Goal: Task Accomplishment & Management: Complete application form

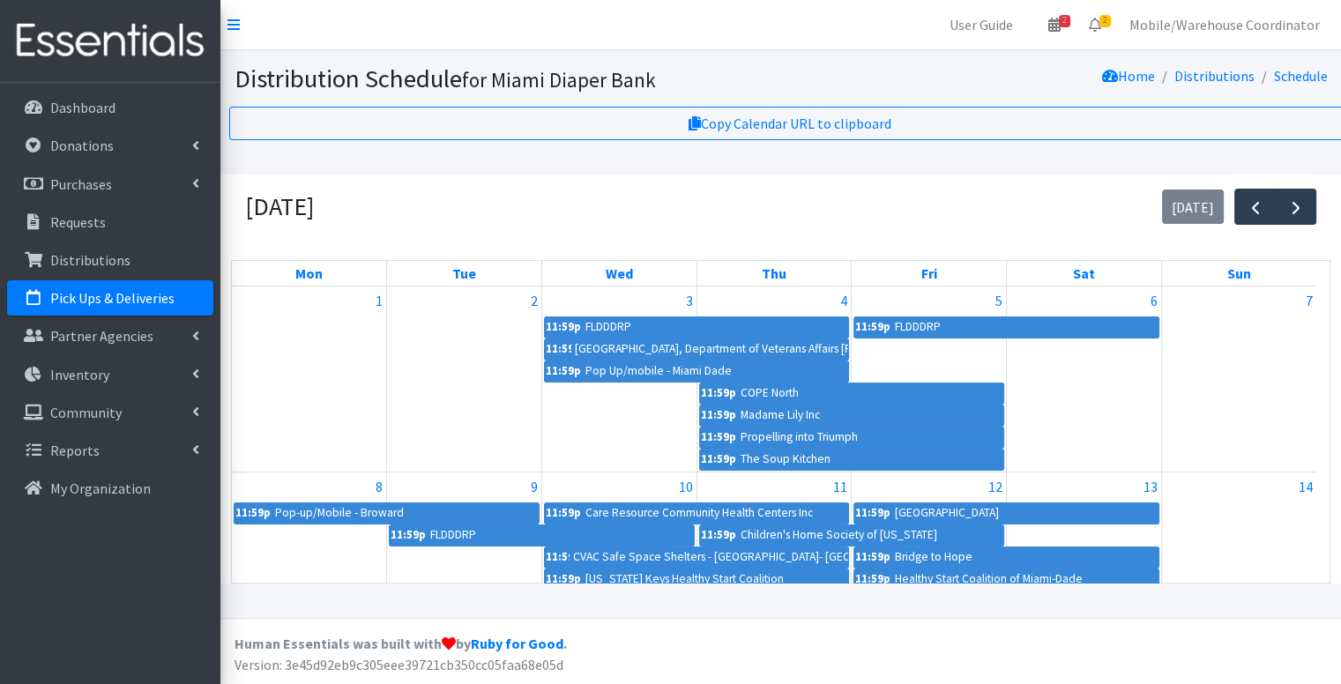
scroll to position [291, 0]
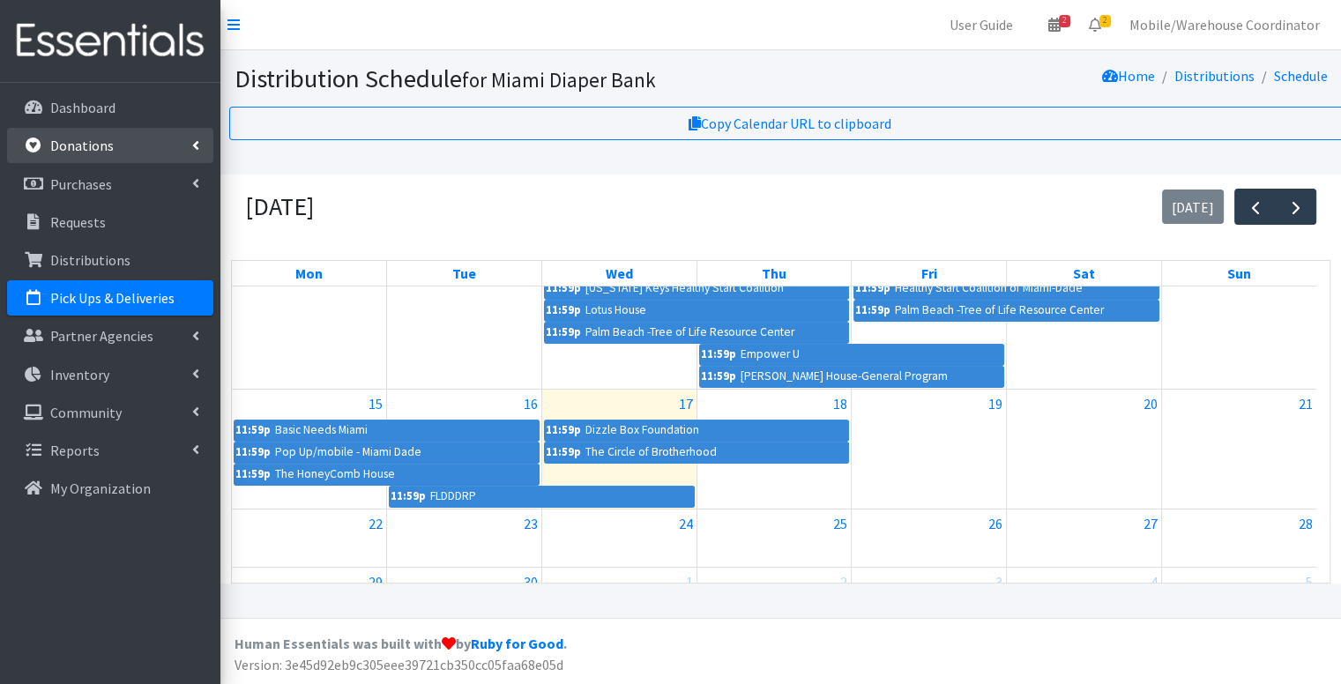
click at [75, 157] on link "Donations" at bounding box center [110, 145] width 206 height 35
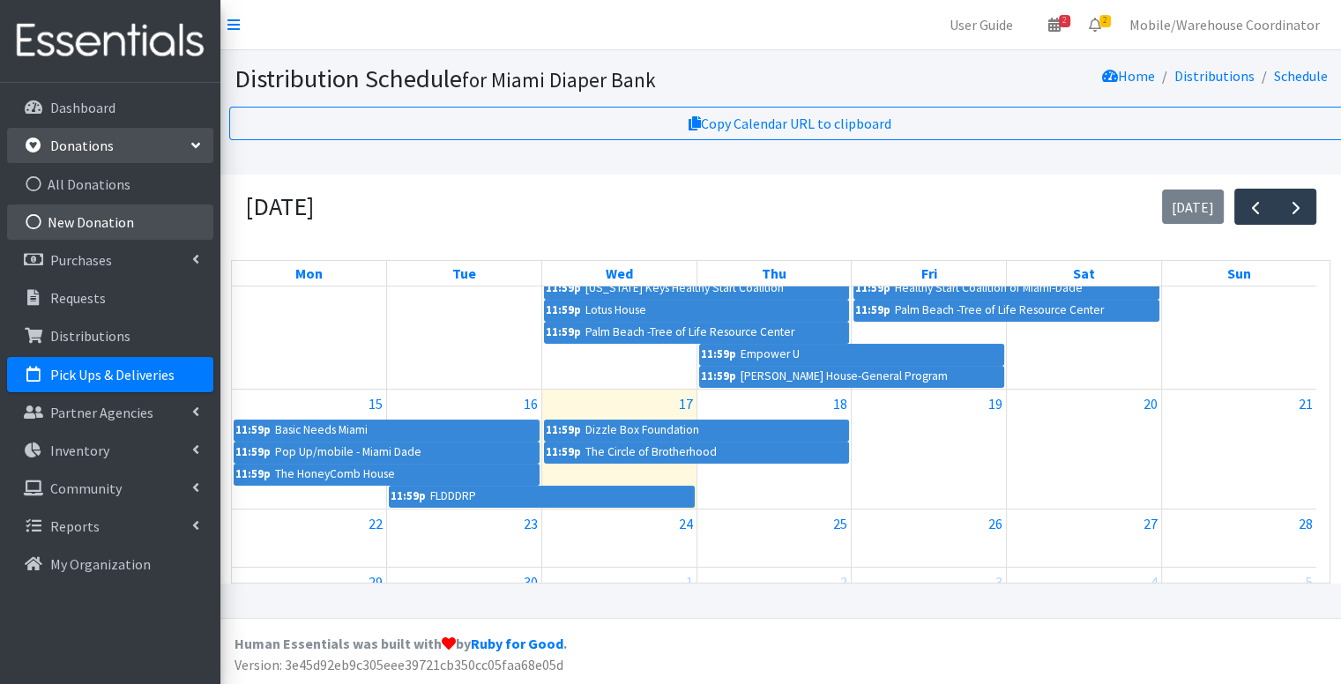
click at [95, 229] on link "New Donation" at bounding box center [110, 222] width 206 height 35
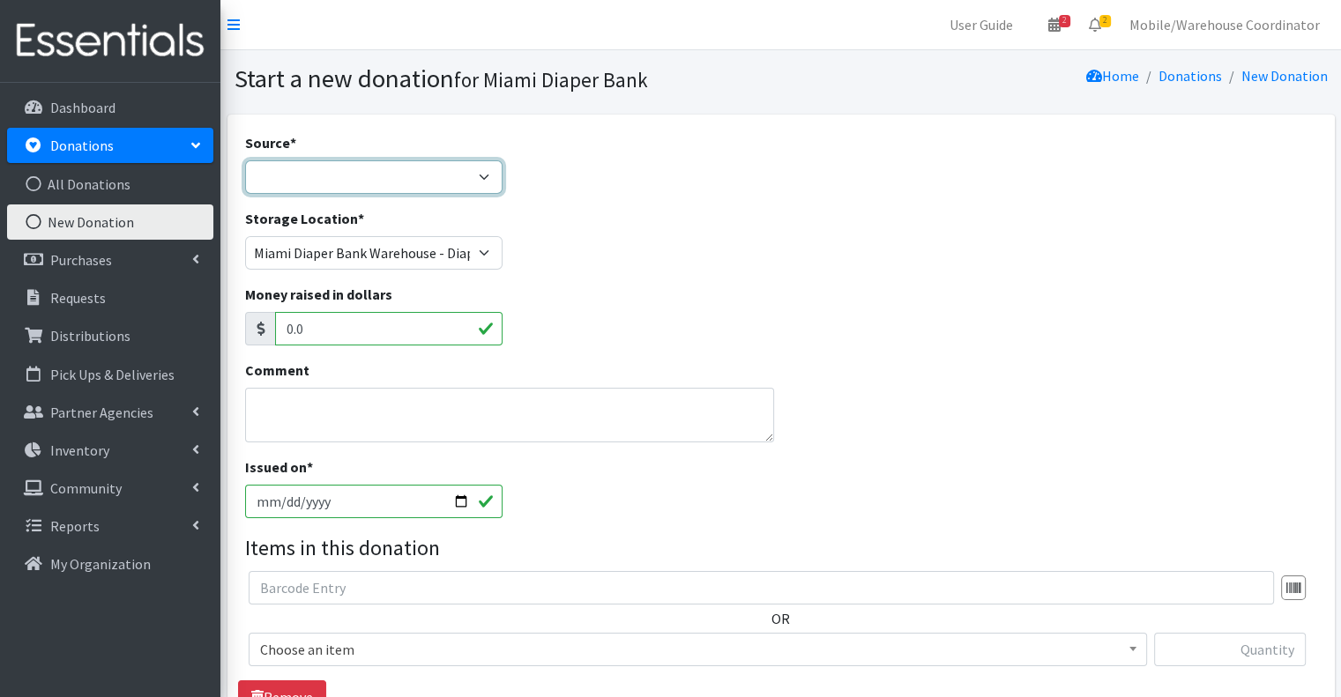
click at [401, 175] on select "Product Drive Manufacturer Donation Site Misc. Donation" at bounding box center [374, 177] width 258 height 34
select select "Product Drive"
click at [245, 160] on select "Product Drive Manufacturer Donation Site Misc. Donation" at bounding box center [374, 177] width 258 height 34
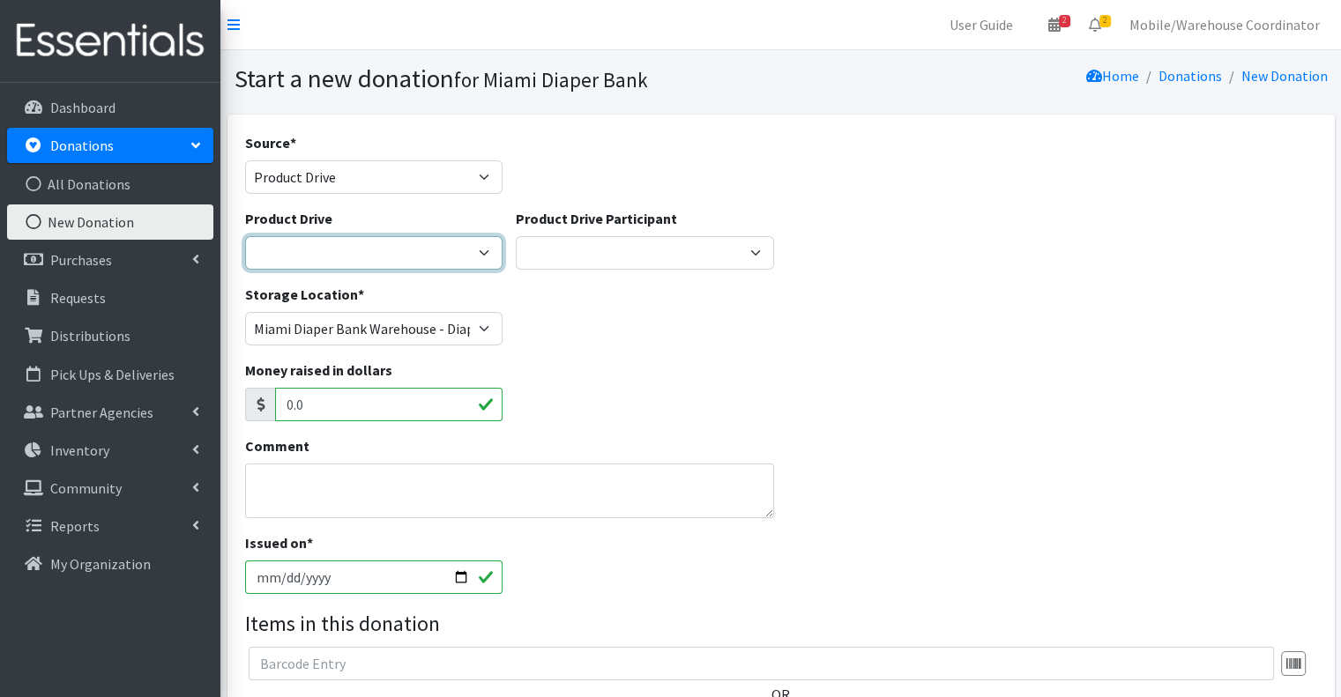
click at [358, 253] on select "100+ Women who care Alejandra MDC Nursing Drive AMAZON Amber Student Castle Gro…" at bounding box center [374, 253] width 258 height 34
select select "3328"
click at [245, 236] on select "100+ Women who care Alejandra MDC Nursing Drive AMAZON Amber Student Castle Gro…" at bounding box center [374, 253] width 258 height 34
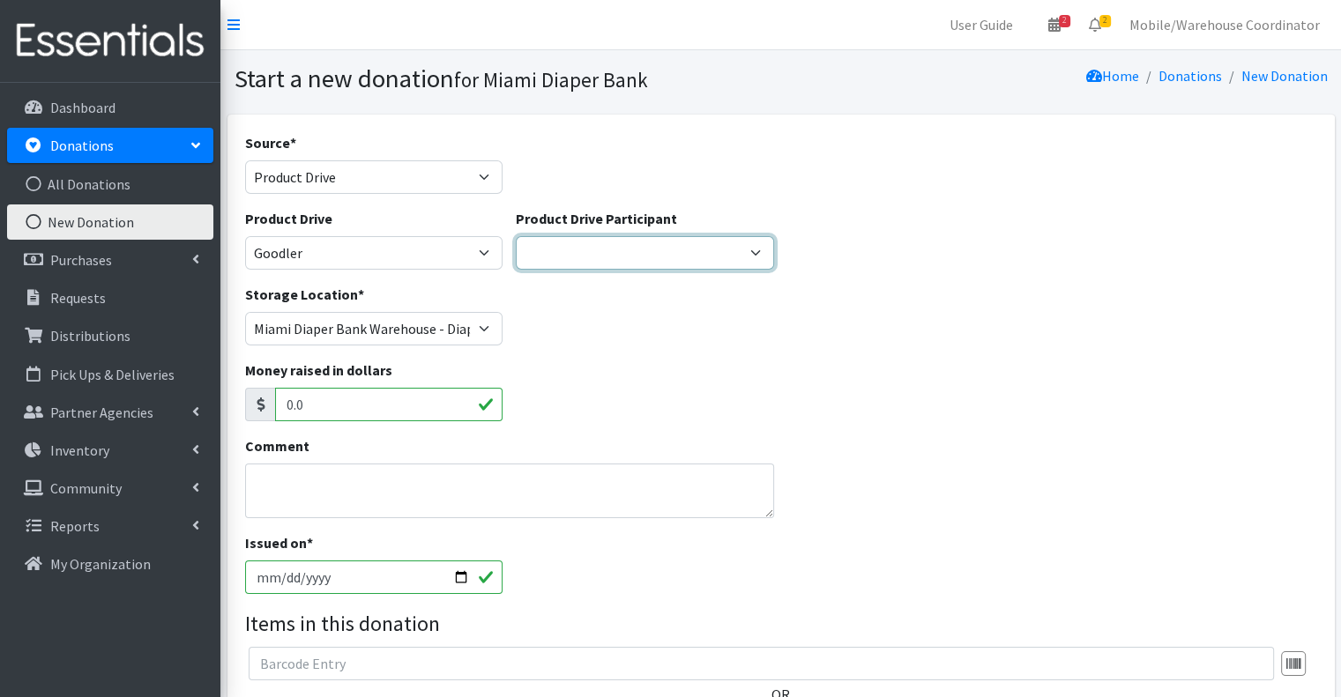
click at [603, 247] on select "Gaia AMAZON Carlton Fields Amber Student Miami Dade College Hialeah Campus Gaia…" at bounding box center [645, 253] width 258 height 34
select select "1653"
click at [516, 236] on select "Gaia AMAZON Carlton Fields Amber Student Miami Dade College Hialeah Campus Gaia…" at bounding box center [645, 253] width 258 height 34
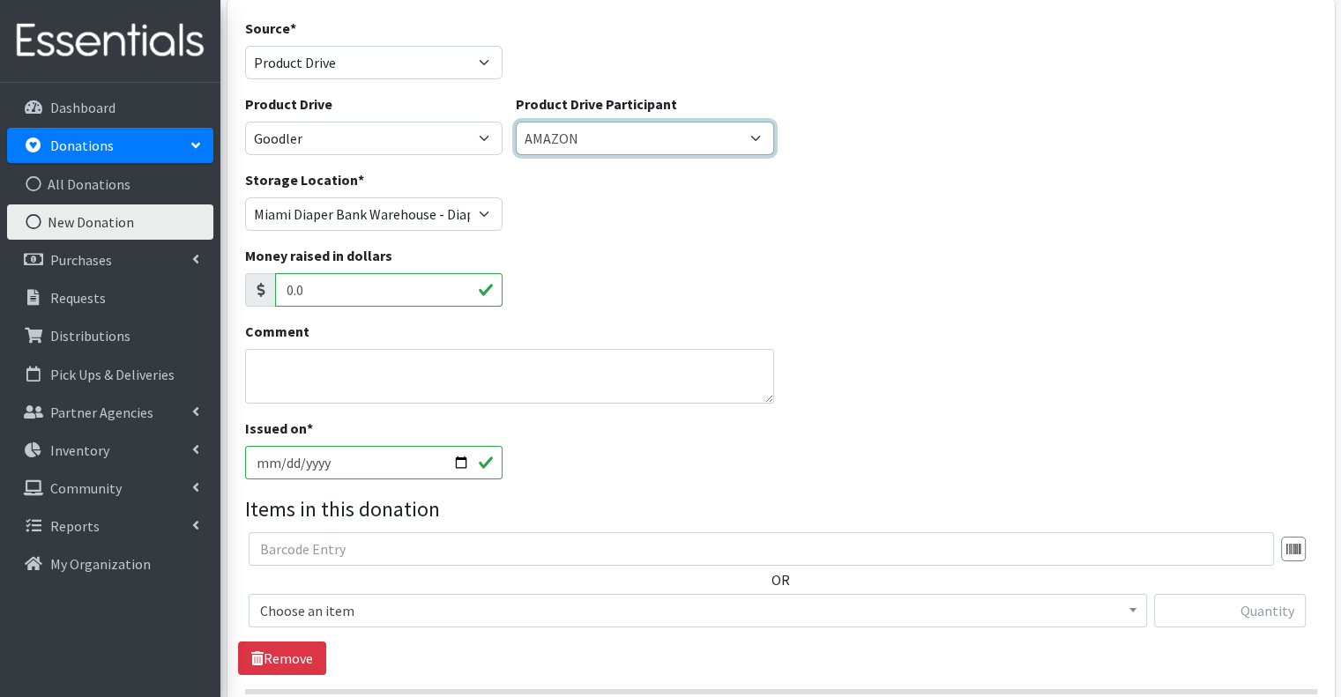
scroll to position [338, 0]
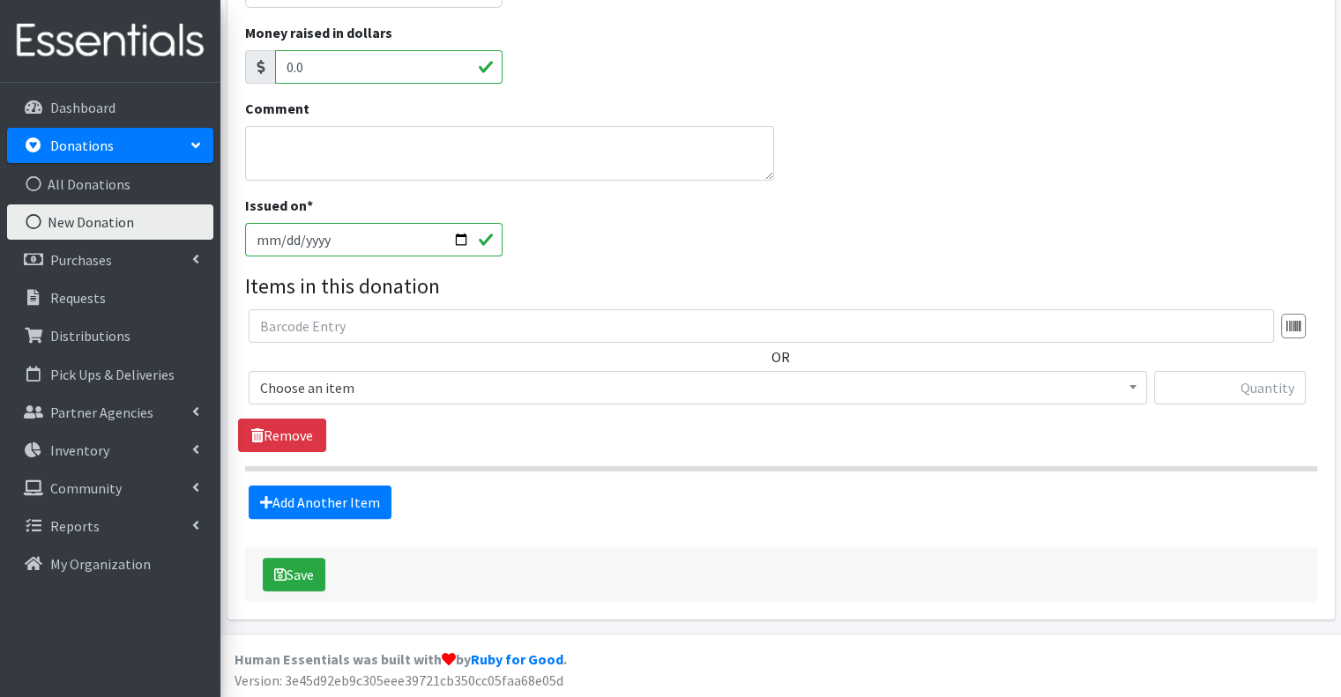
click at [372, 382] on span "Choose an item" at bounding box center [697, 388] width 875 height 25
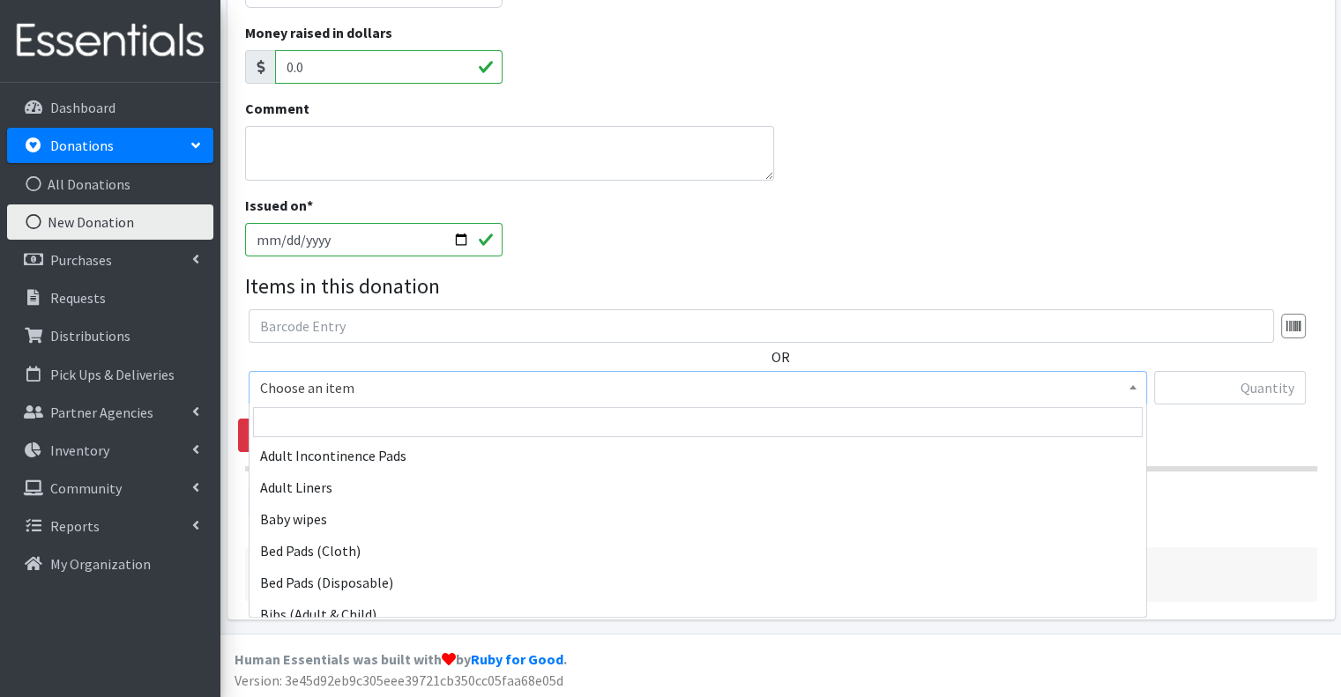
scroll to position [265, 0]
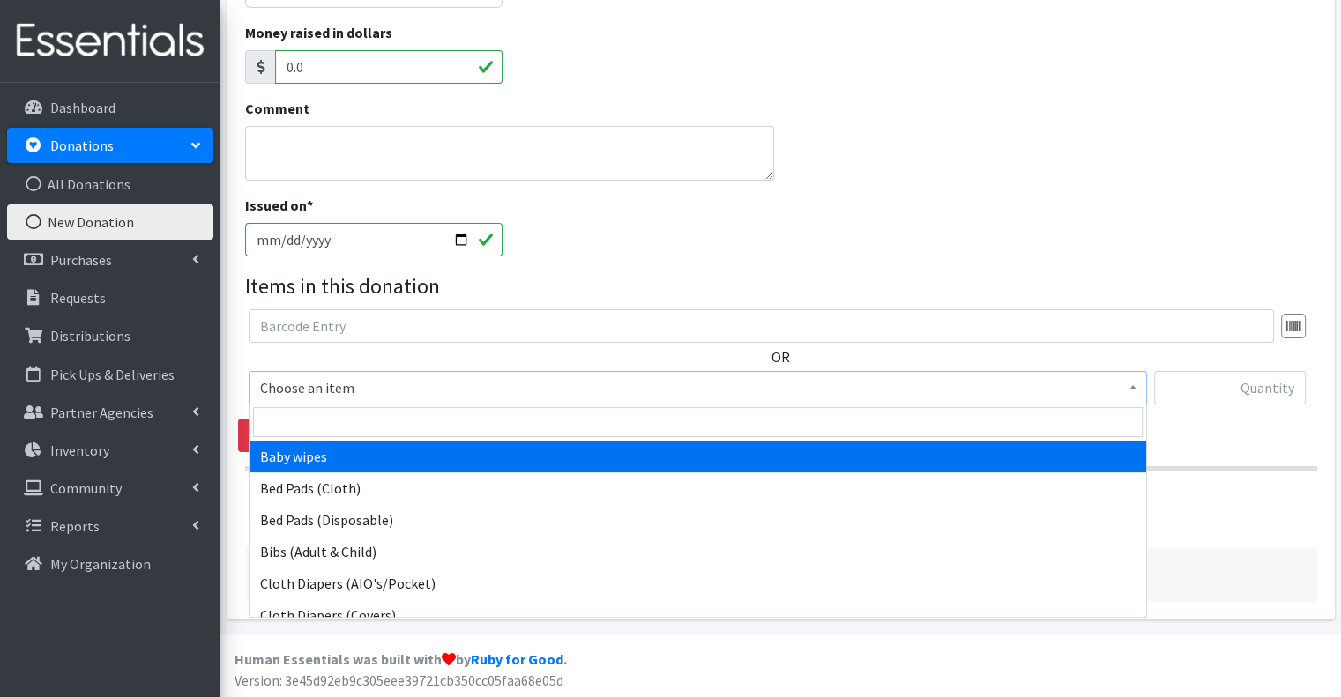
select select "2649"
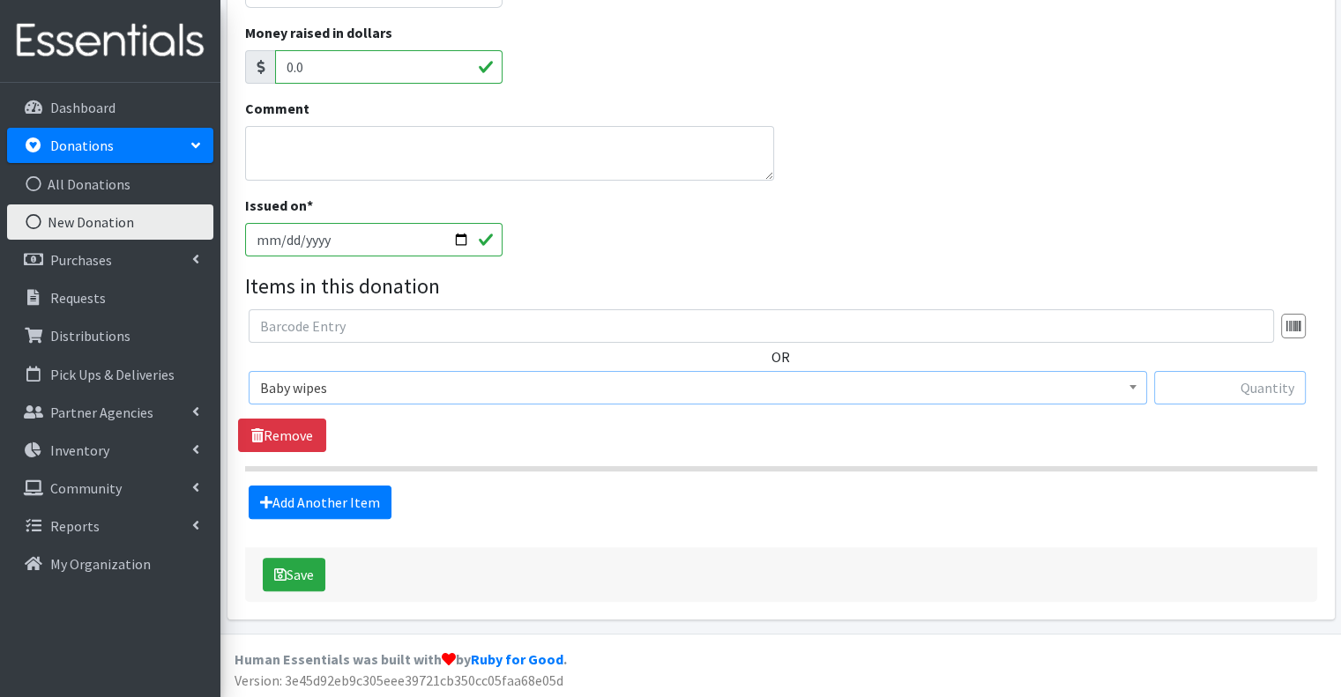
click at [1224, 392] on input "text" at bounding box center [1230, 388] width 152 height 34
type input "12"
click at [325, 490] on link "Add Another Item" at bounding box center [320, 503] width 143 height 34
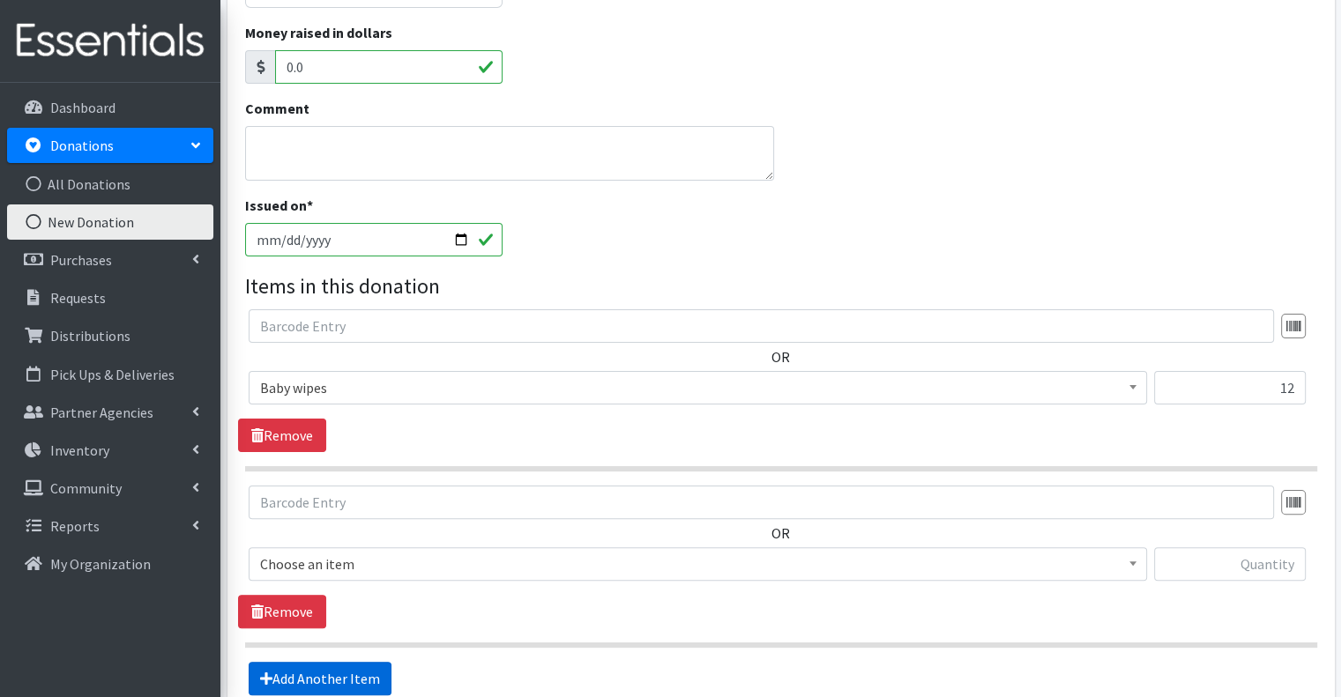
scroll to position [514, 0]
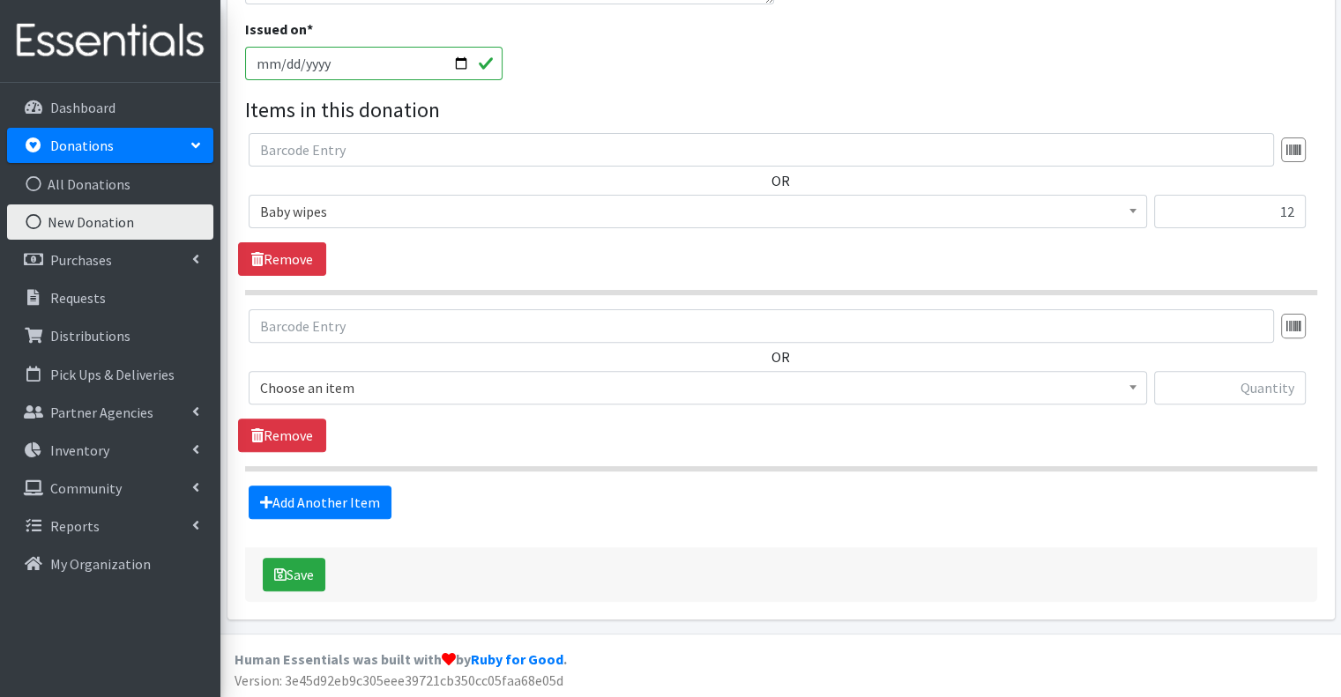
click at [339, 399] on span "Choose an item" at bounding box center [697, 388] width 875 height 25
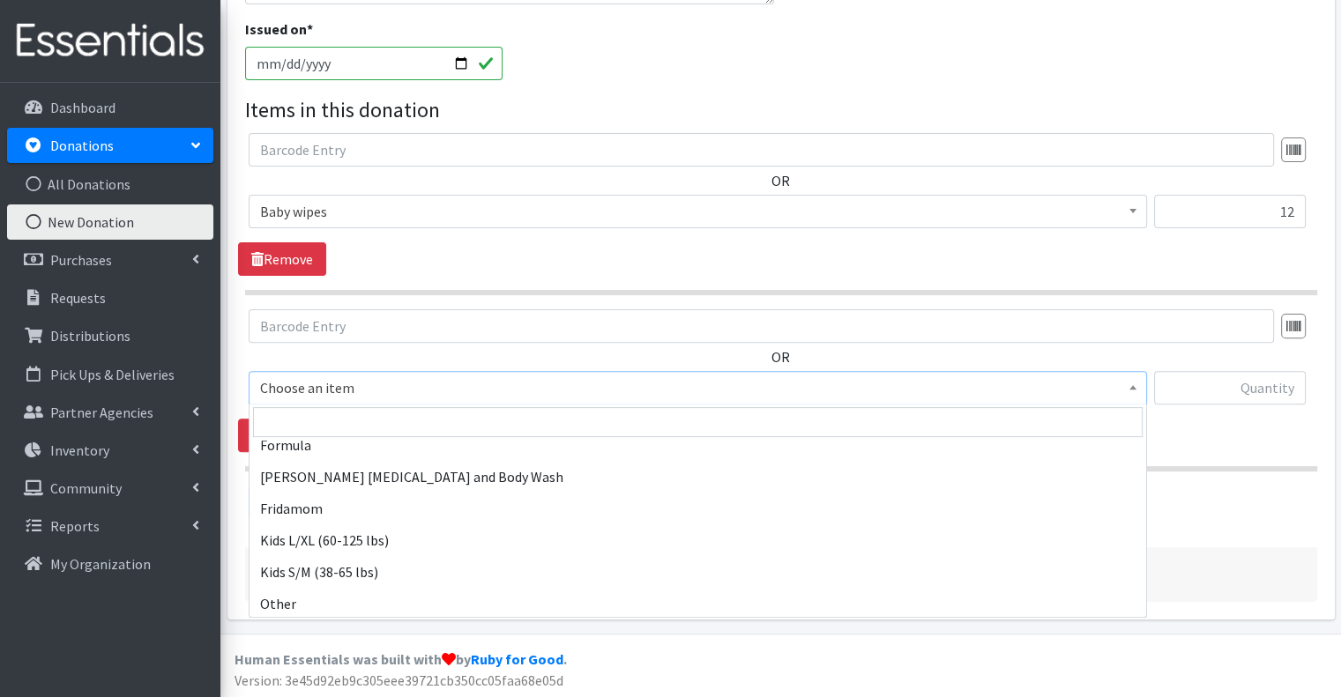
scroll to position [942, 0]
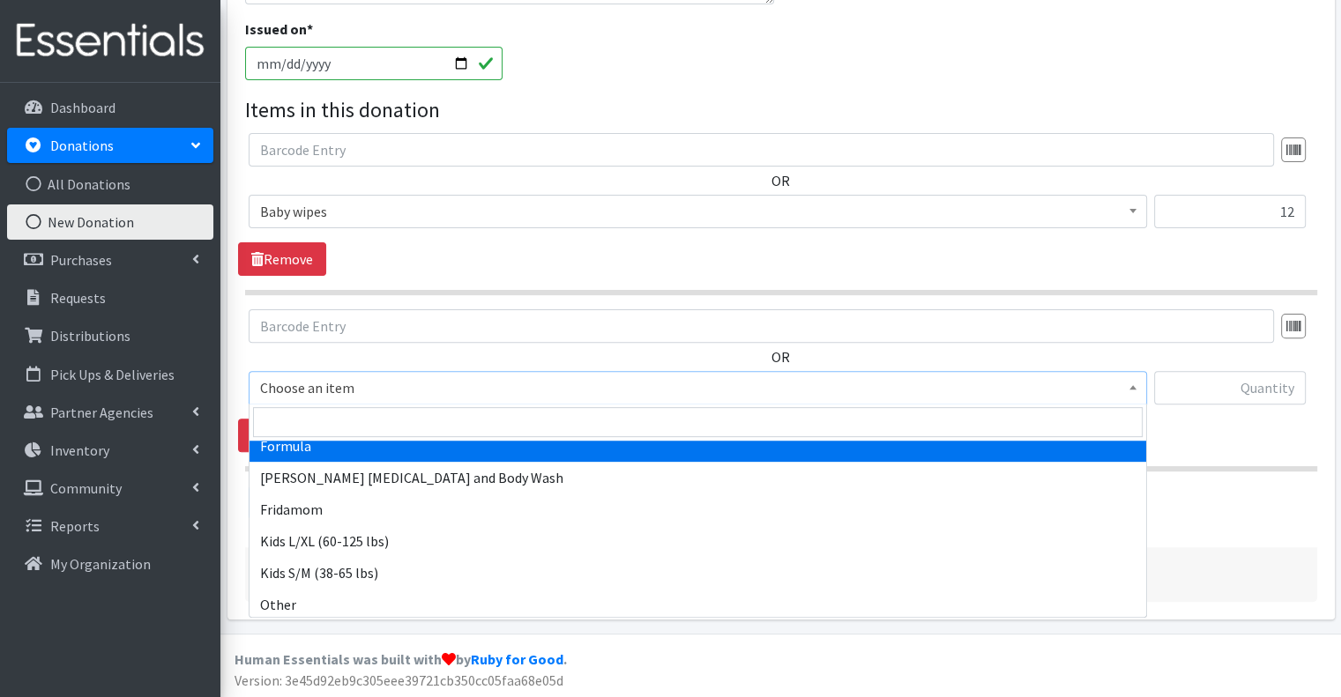
select select "10202"
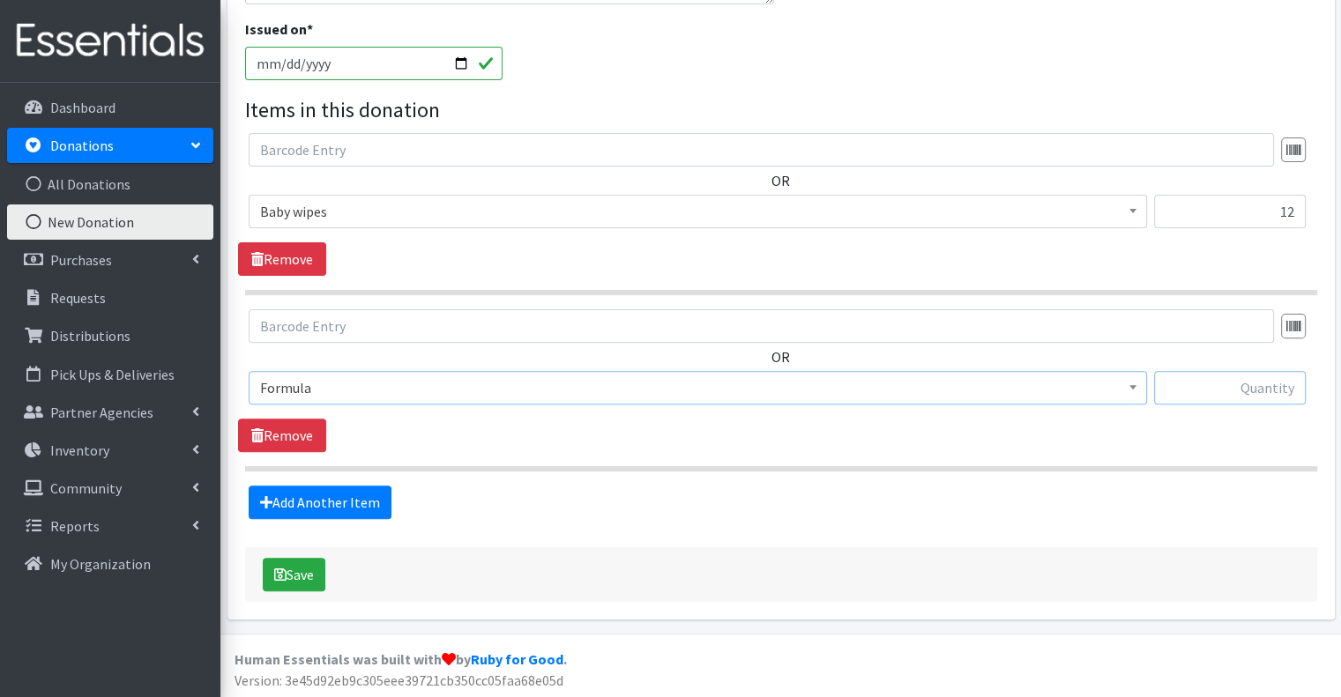
click at [1192, 380] on input "text" at bounding box center [1230, 388] width 152 height 34
type input "1"
click at [570, 506] on div "Add Another Item" at bounding box center [780, 503] width 1085 height 34
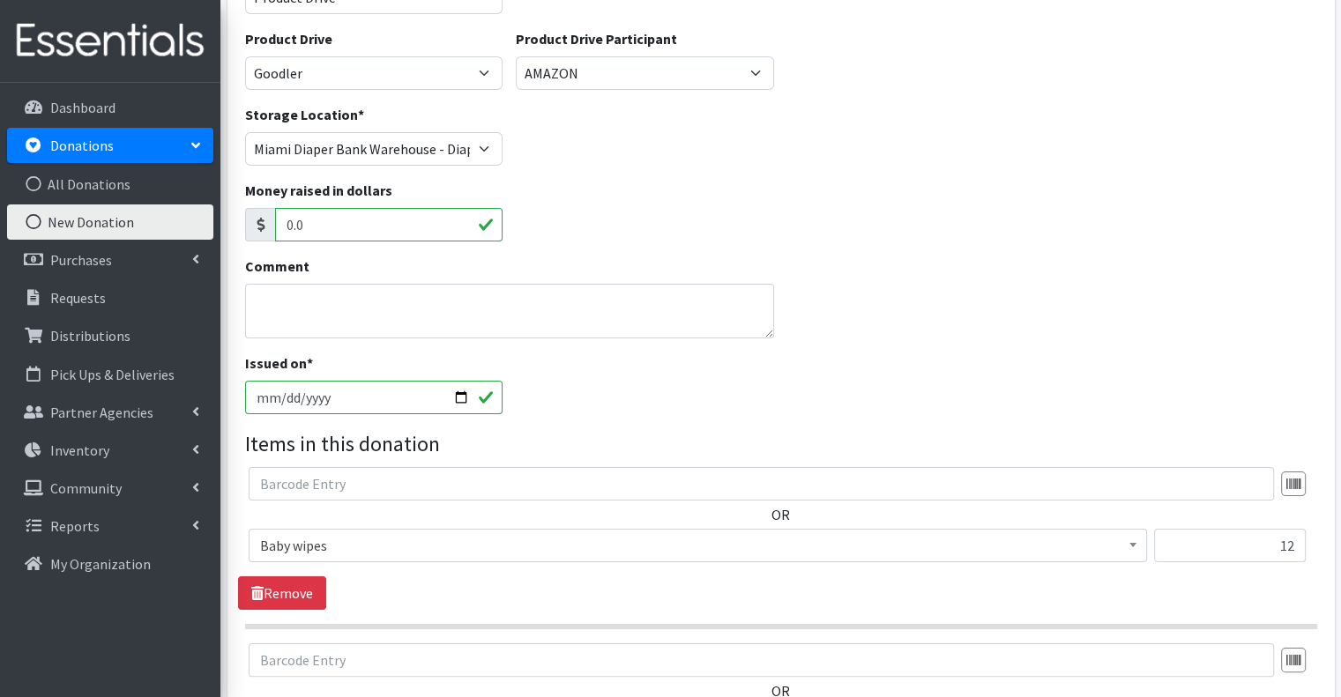
scroll to position [441, 0]
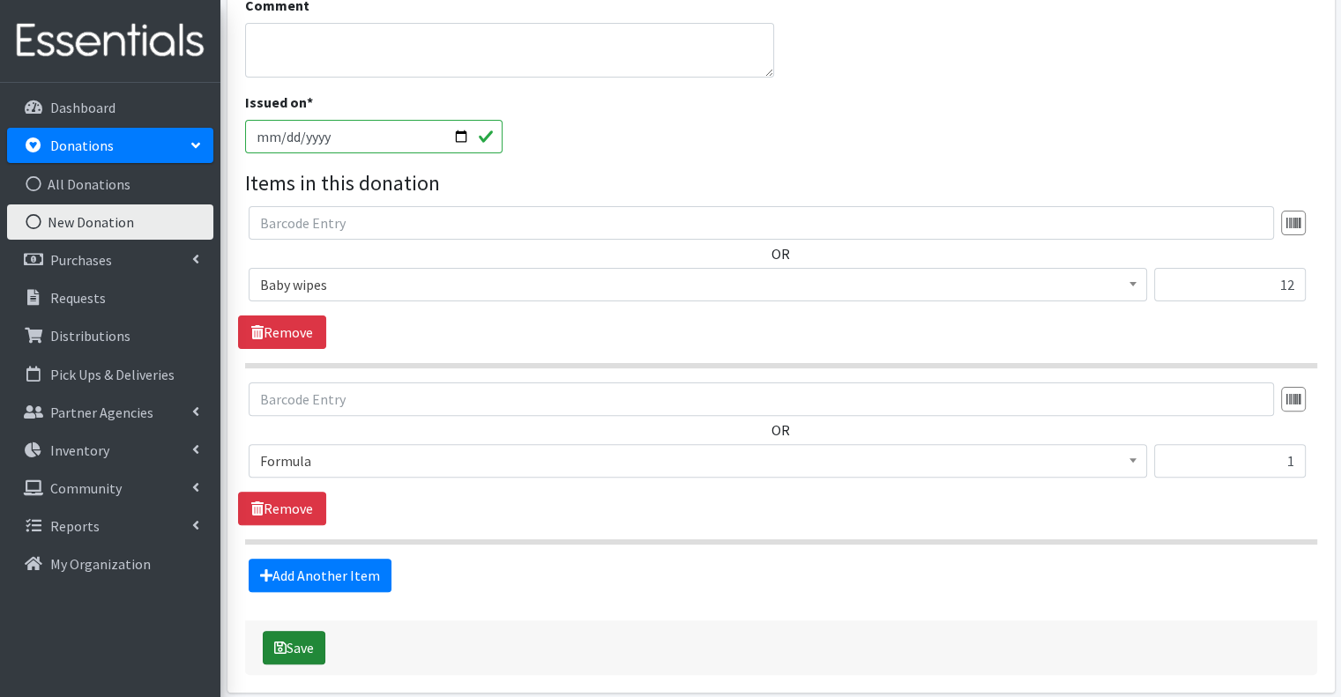
click at [317, 644] on button "Save" at bounding box center [294, 648] width 63 height 34
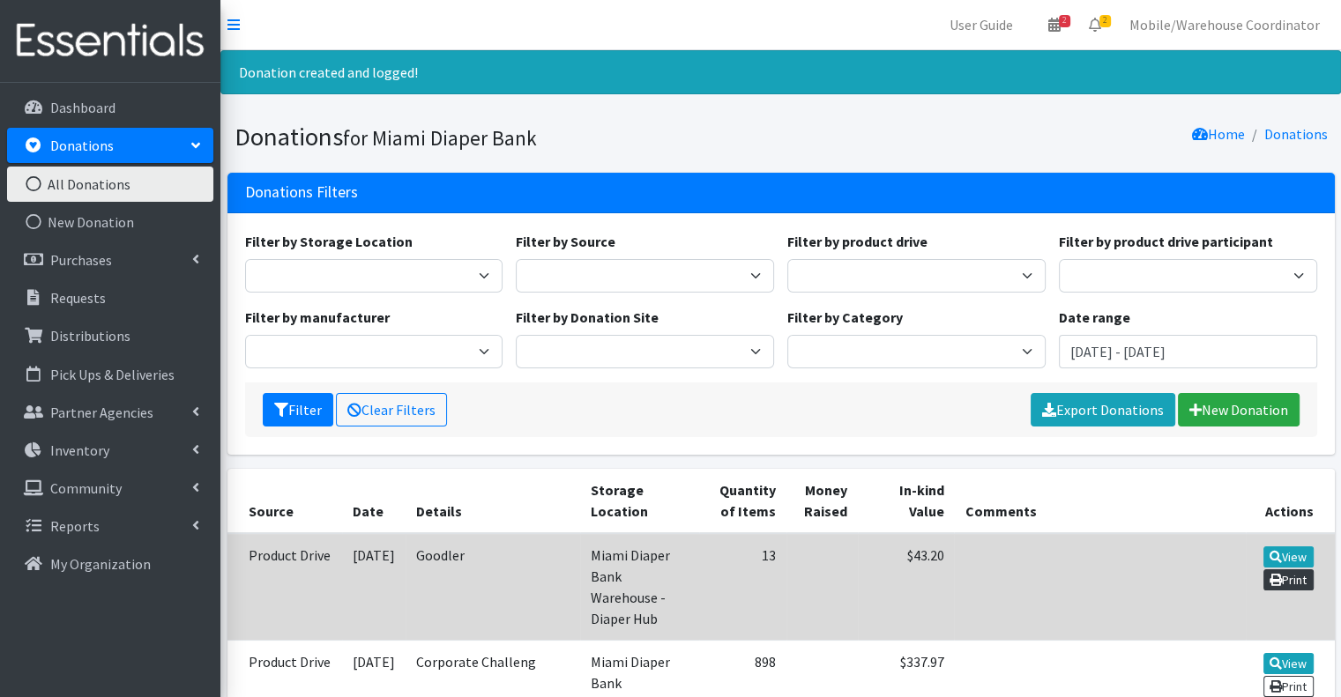
click at [1291, 581] on link "Print" at bounding box center [1288, 580] width 50 height 21
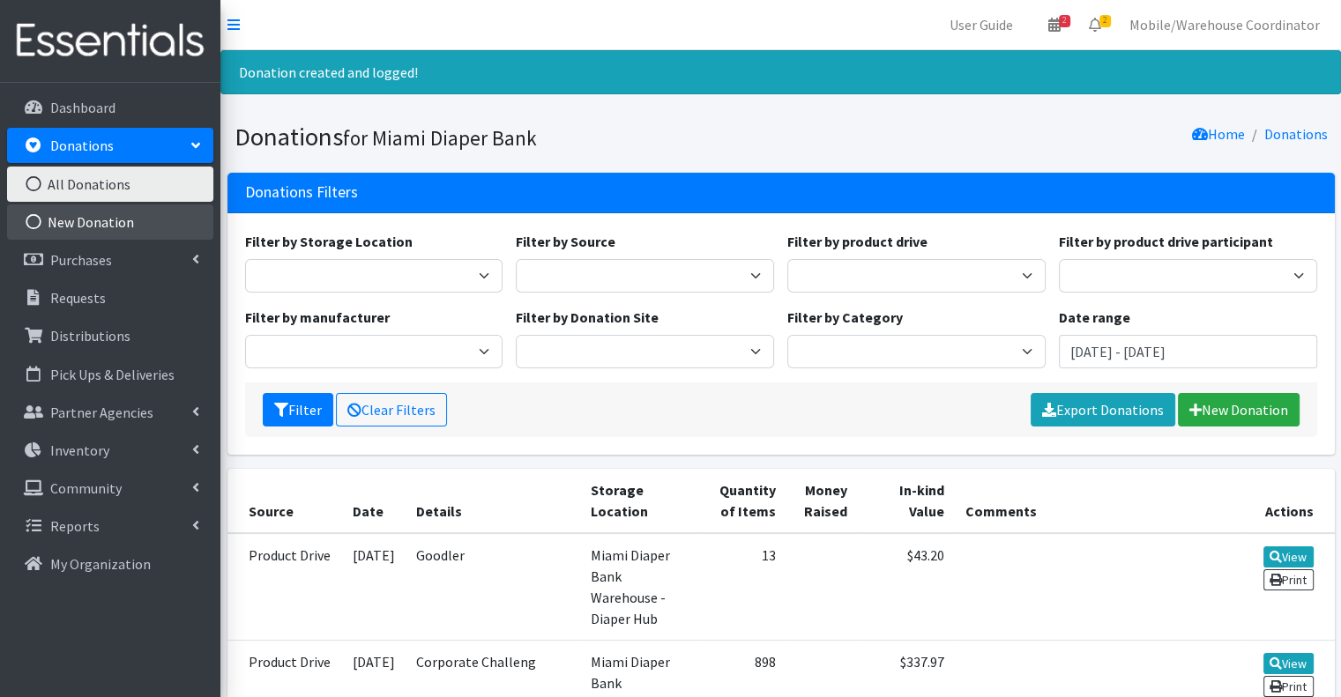
click at [113, 217] on link "New Donation" at bounding box center [110, 222] width 206 height 35
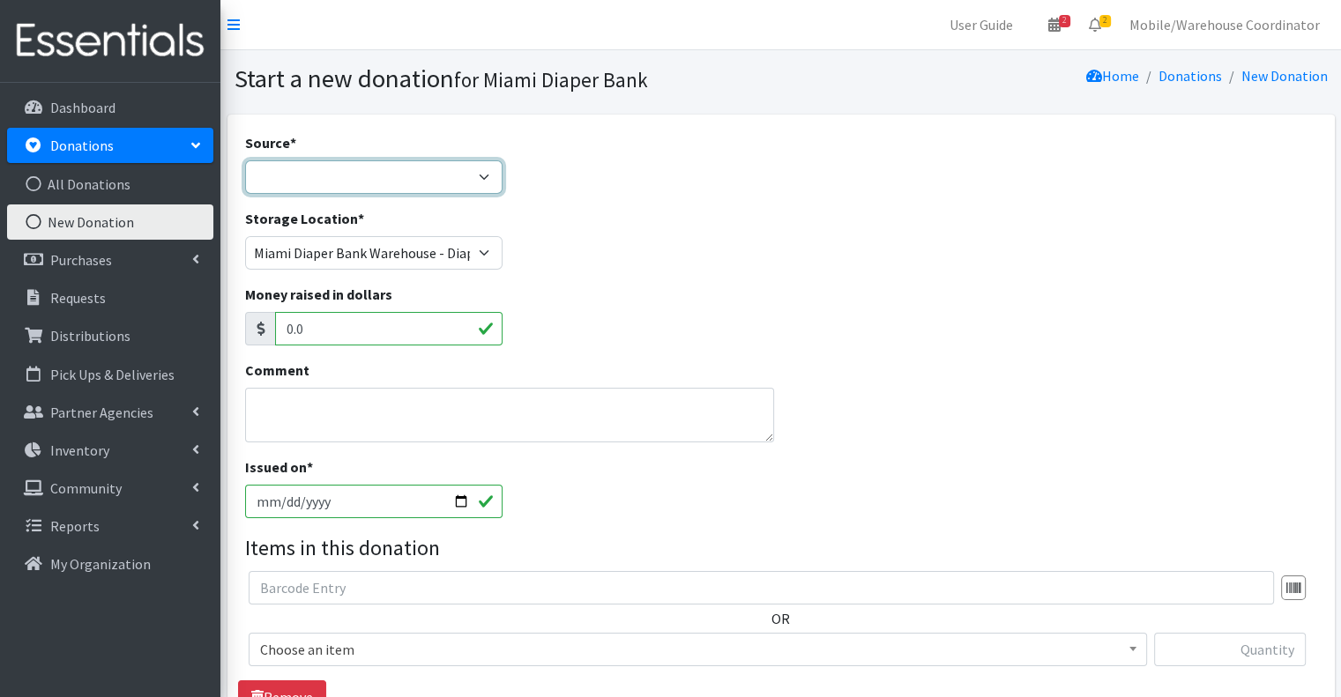
click at [302, 161] on select "Product Drive Manufacturer Donation Site Misc. Donation" at bounding box center [374, 177] width 258 height 34
select select "Product Drive"
click at [245, 160] on select "Product Drive Manufacturer Donation Site Misc. Donation" at bounding box center [374, 177] width 258 height 34
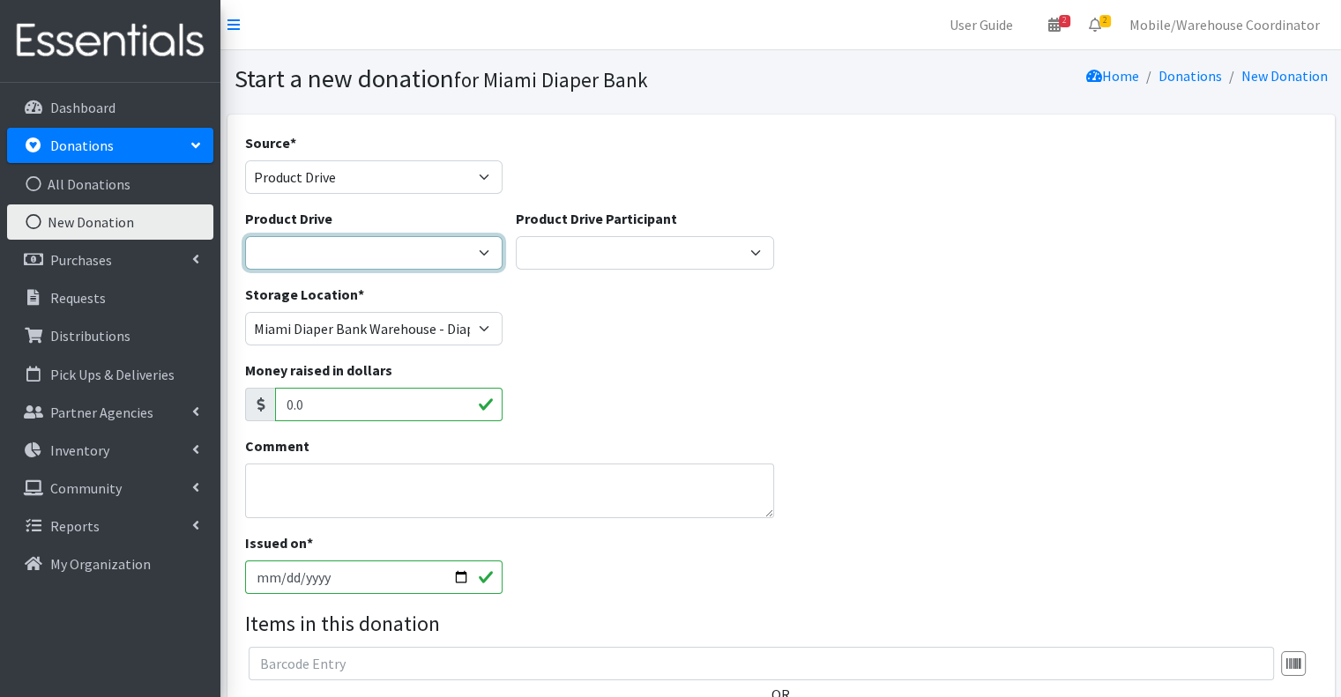
click at [321, 258] on select "100+ Women who care Alejandra MDC Nursing Drive AMAZON Amber Student Castle Gro…" at bounding box center [374, 253] width 258 height 34
select select "3328"
click at [245, 236] on select "100+ Women who care Alejandra MDC Nursing Drive AMAZON Amber Student Castle Gro…" at bounding box center [374, 253] width 258 height 34
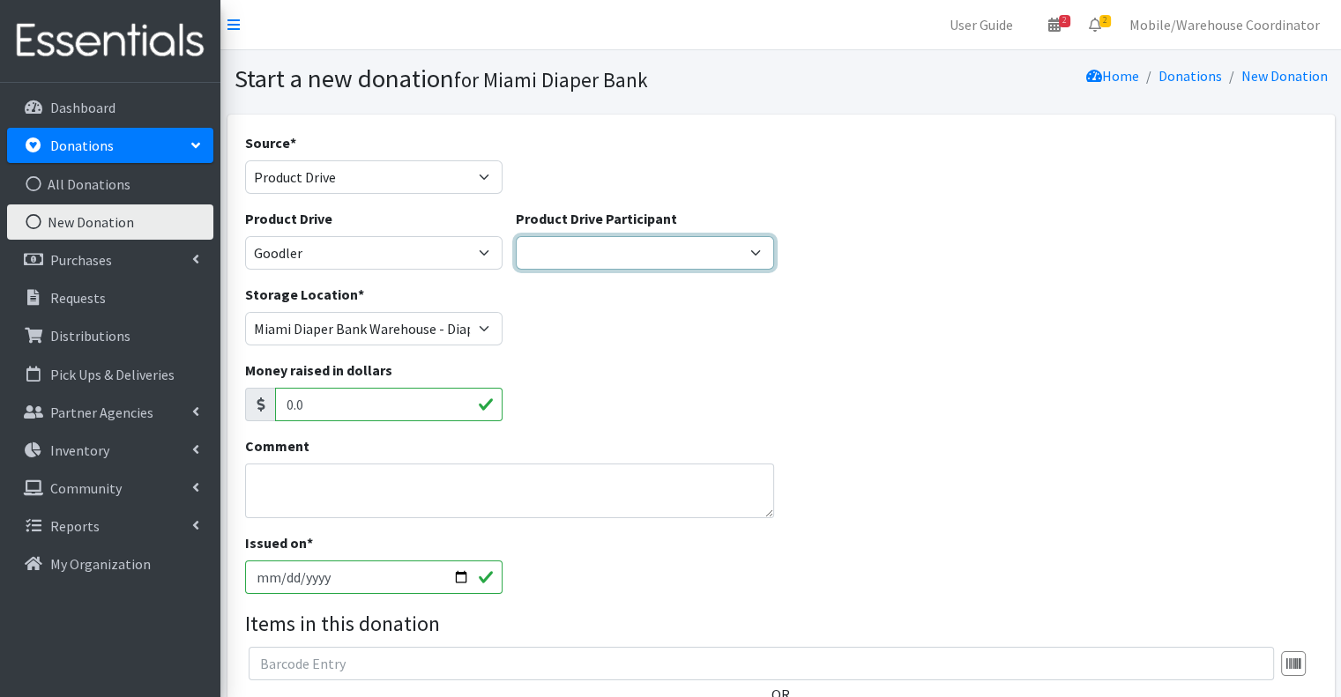
click at [582, 257] on select "Gaia AMAZON Carlton Fields Amber Student Miami Dade College Hialeah Campus Gaia…" at bounding box center [645, 253] width 258 height 34
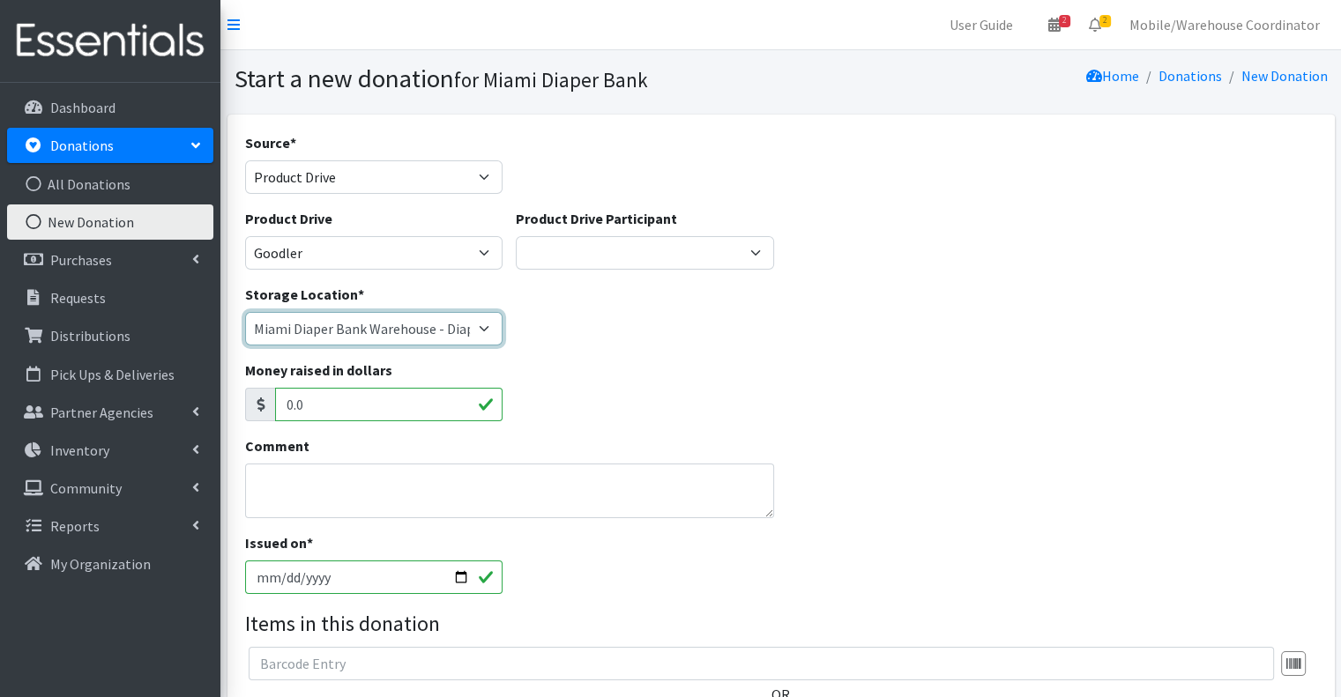
click at [359, 336] on select "Miami Diaper Bank Warehouse - Diaper Hub Partner Direct Delivery" at bounding box center [374, 329] width 258 height 34
click at [245, 312] on select "Miami Diaper Bank Warehouse - Diaper Hub Partner Direct Delivery" at bounding box center [374, 329] width 258 height 34
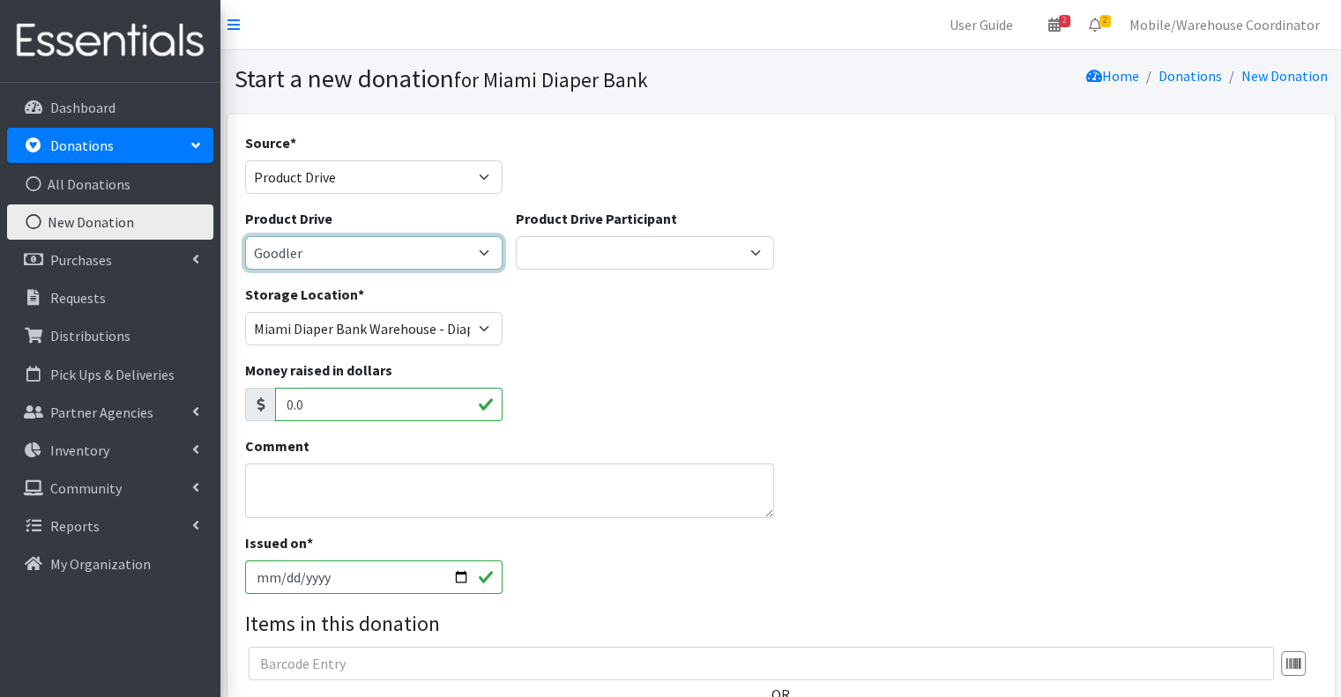
click at [362, 263] on select "100+ Women who care Alejandra MDC Nursing Drive AMAZON Amber Student Castle Gro…" at bounding box center [374, 253] width 258 height 34
click at [245, 236] on select "100+ Women who care Alejandra MDC Nursing Drive AMAZON Amber Student Castle Gro…" at bounding box center [374, 253] width 258 height 34
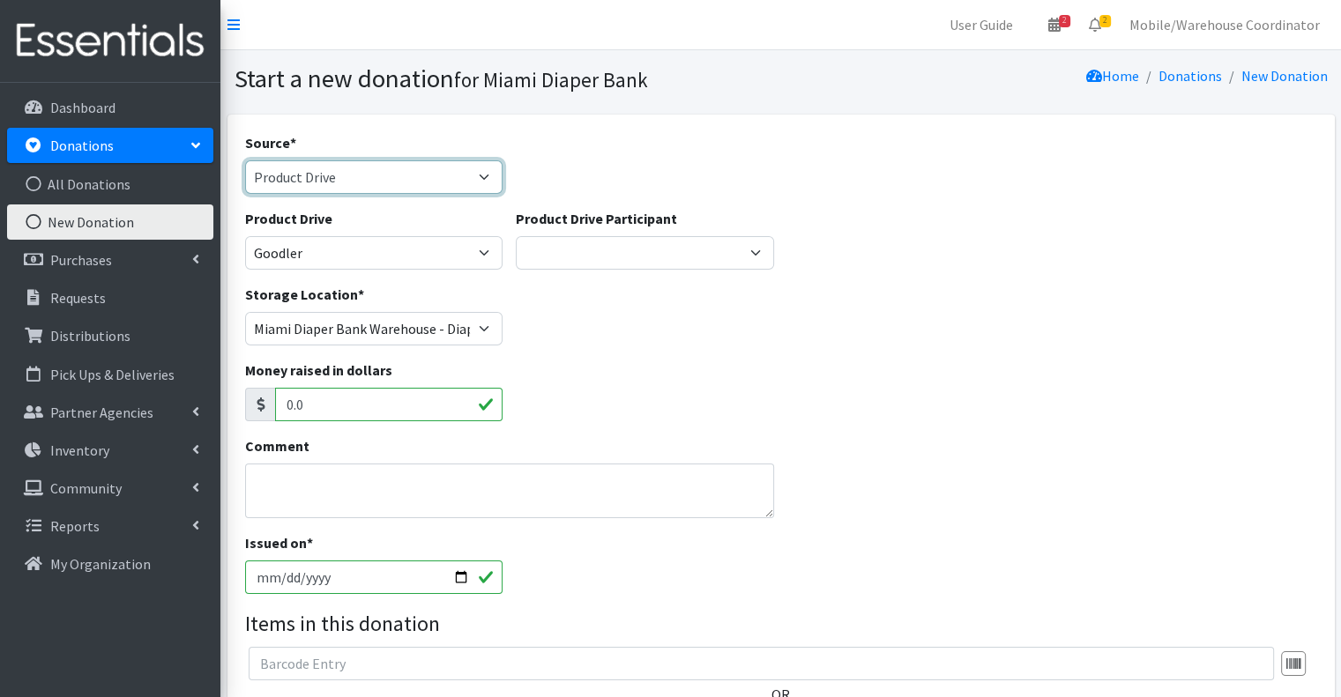
click at [293, 184] on select "Product Drive Manufacturer Donation Site Misc. Donation" at bounding box center [374, 177] width 258 height 34
click at [245, 160] on select "Product Drive Manufacturer Donation Site Misc. Donation" at bounding box center [374, 177] width 258 height 34
click at [324, 164] on select "Product Drive Manufacturer Donation Site Misc. Donation" at bounding box center [374, 177] width 258 height 34
click at [245, 160] on select "Product Drive Manufacturer Donation Site Misc. Donation" at bounding box center [374, 177] width 258 height 34
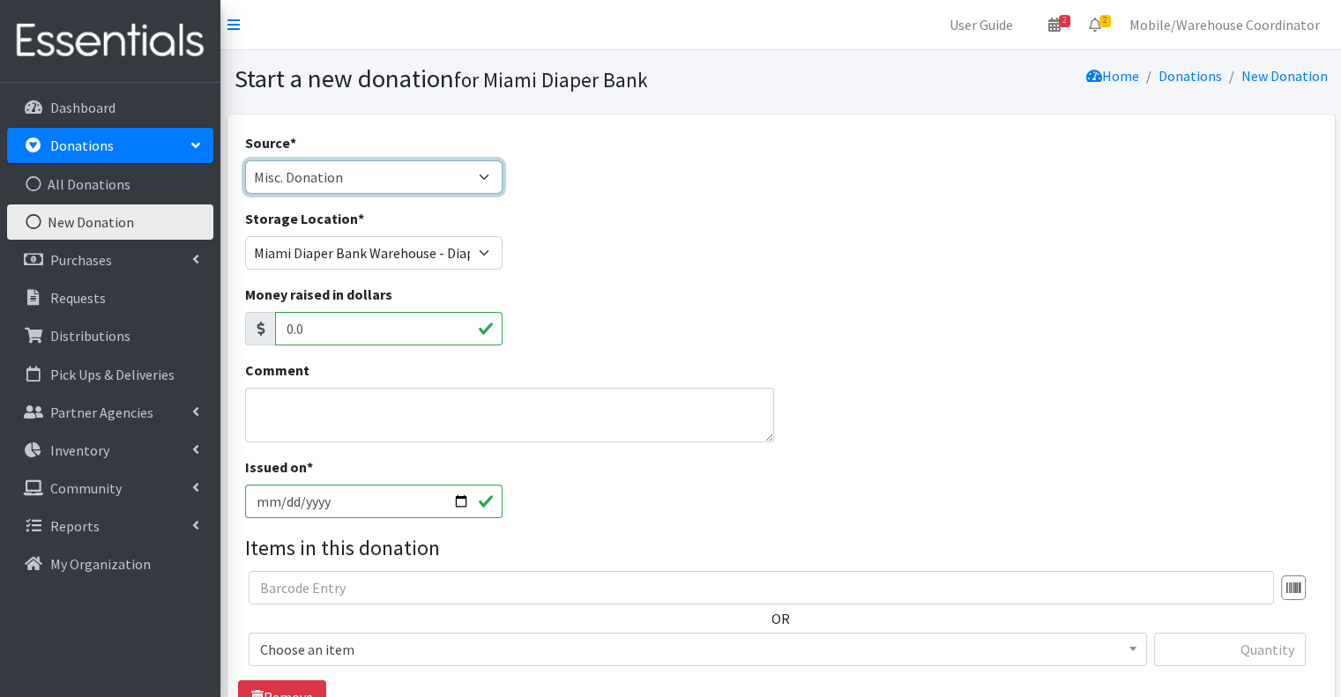
click at [332, 189] on select "Product Drive Manufacturer Donation Site Misc. Donation" at bounding box center [374, 177] width 258 height 34
select select "Product Drive"
click at [245, 160] on select "Product Drive Manufacturer Donation Site Misc. Donation" at bounding box center [374, 177] width 258 height 34
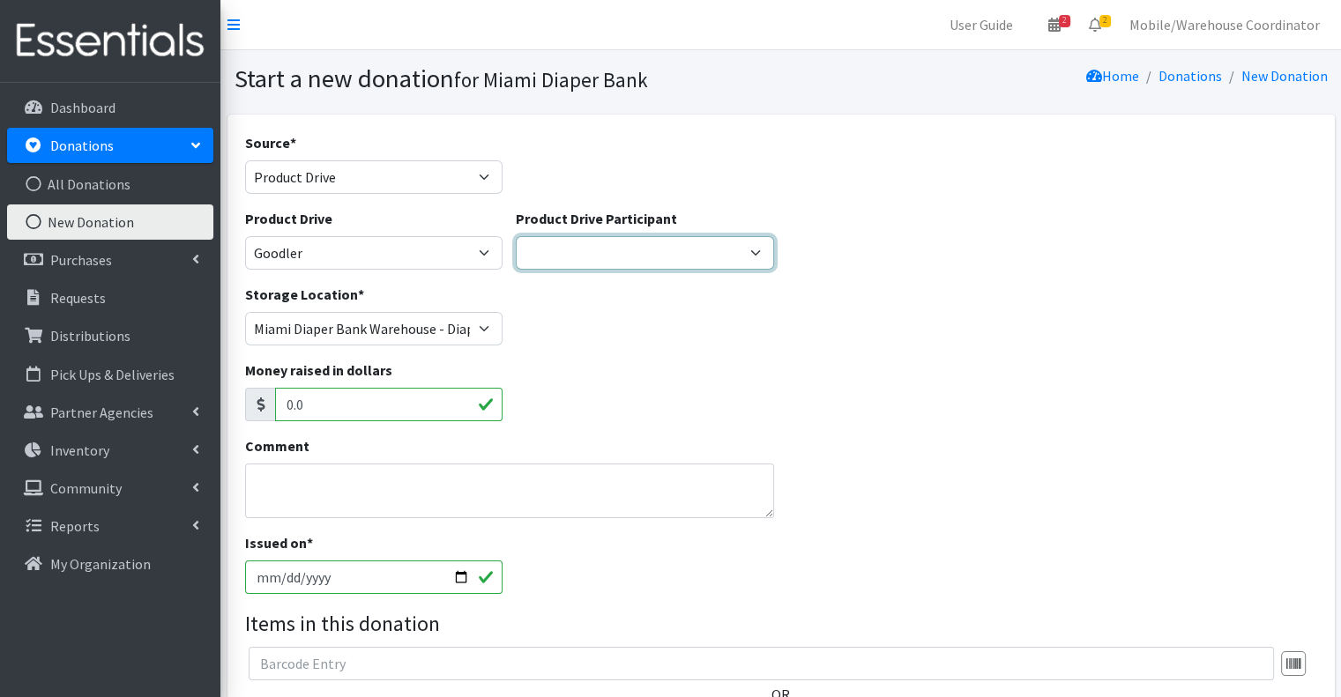
click at [585, 251] on select "Gaia AMAZON Carlton Fields Amber Student Miami Dade College Hialeah Campus Gaia…" at bounding box center [645, 253] width 258 height 34
select select "1653"
click at [516, 236] on select "Gaia AMAZON Carlton Fields Amber Student Miami Dade College Hialeah Campus Gaia…" at bounding box center [645, 253] width 258 height 34
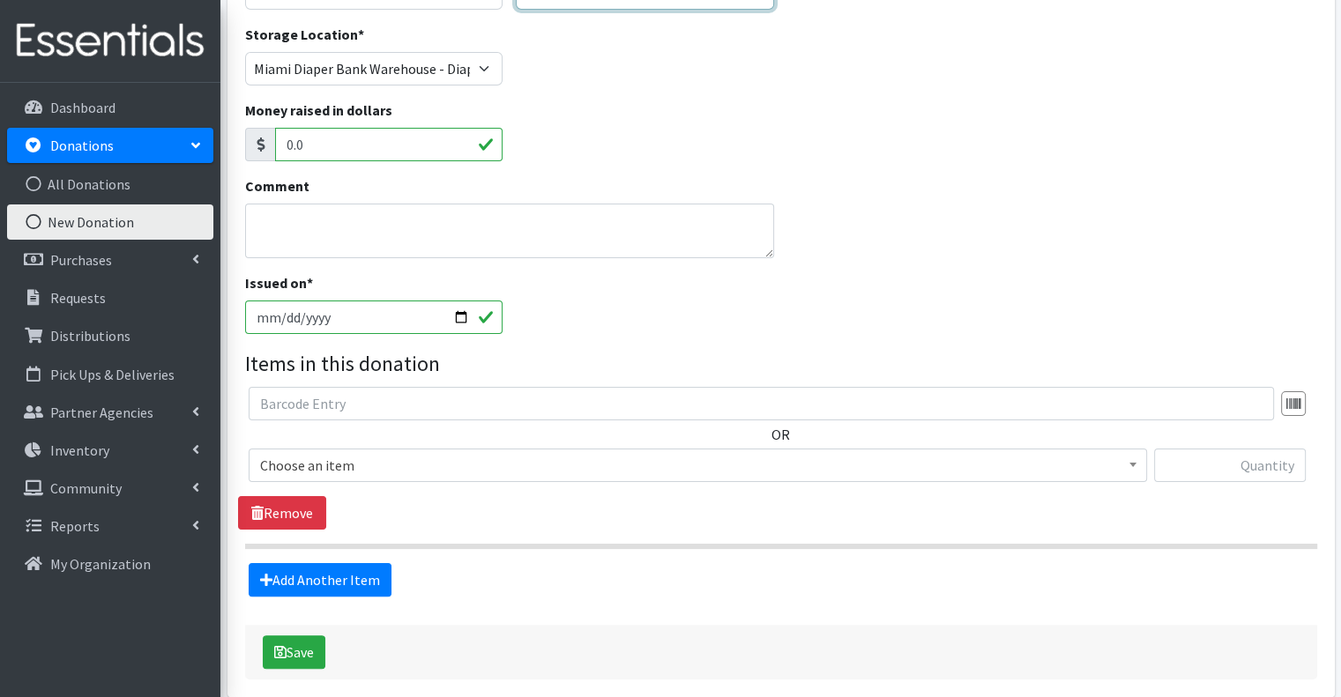
scroll to position [338, 0]
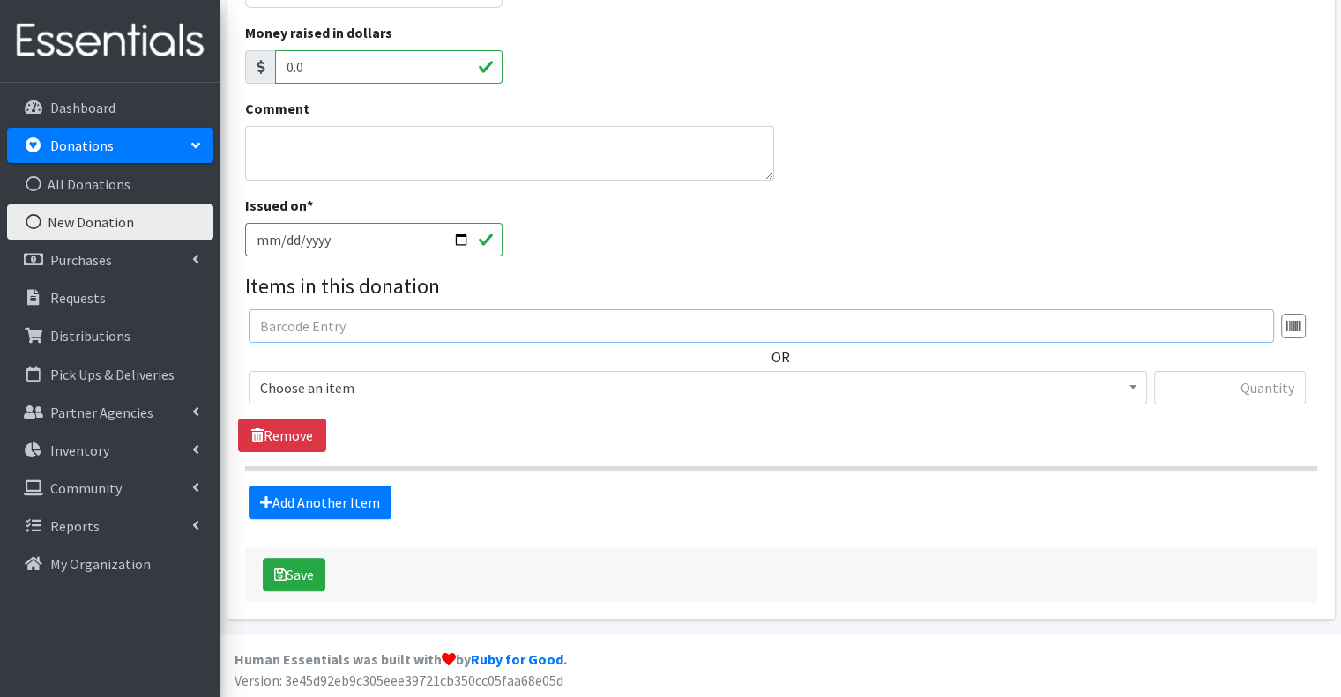
click at [339, 337] on input "text" at bounding box center [761, 326] width 1025 height 34
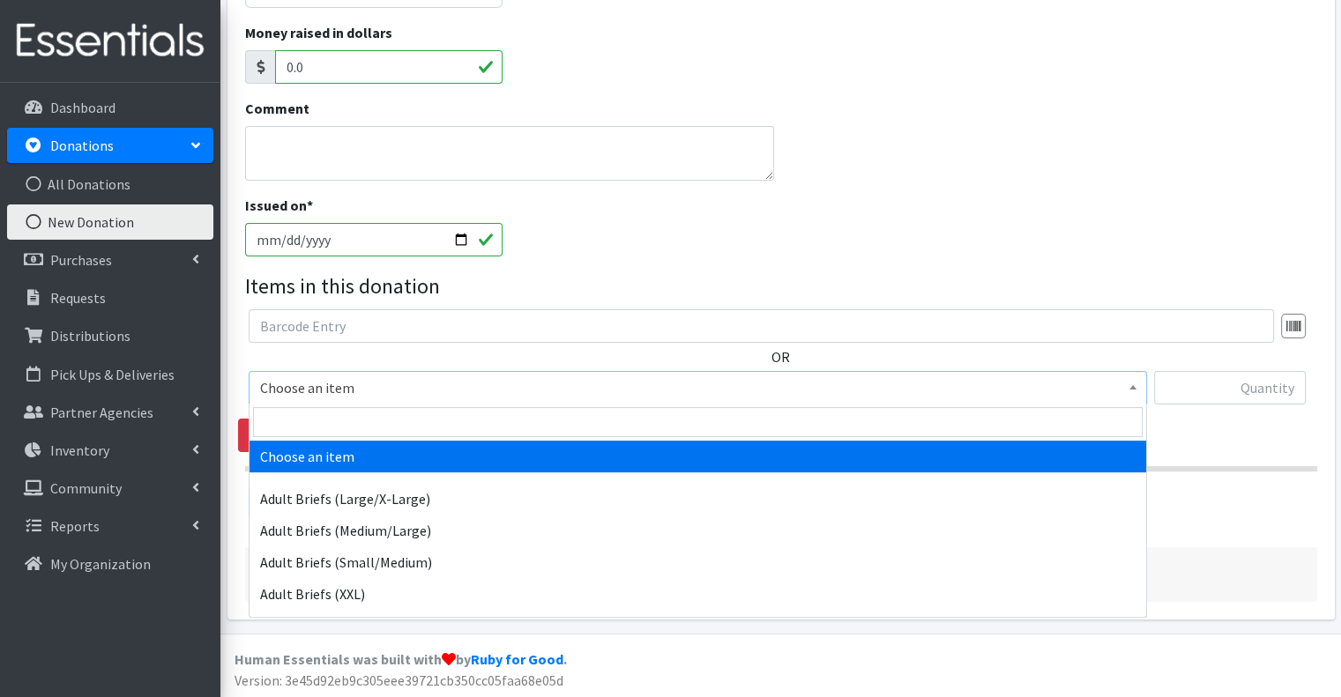
click at [356, 376] on span "Choose an item" at bounding box center [697, 388] width 875 height 25
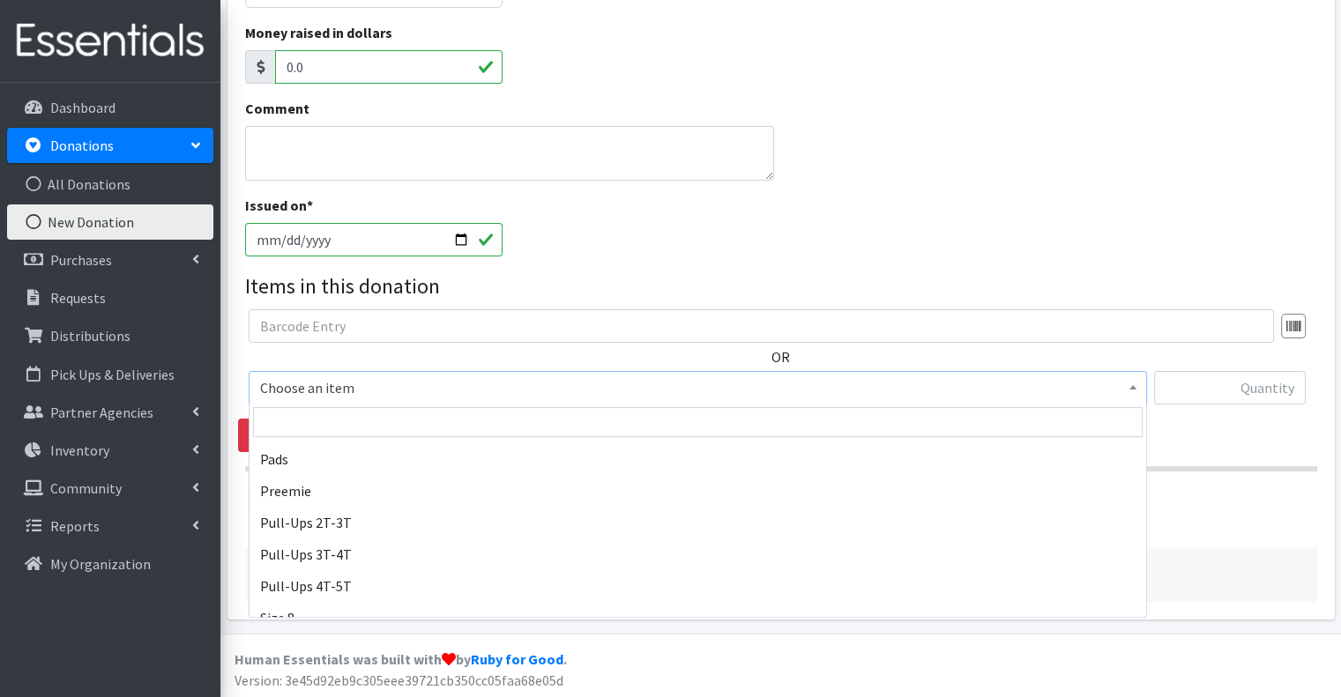
scroll to position [1118, 0]
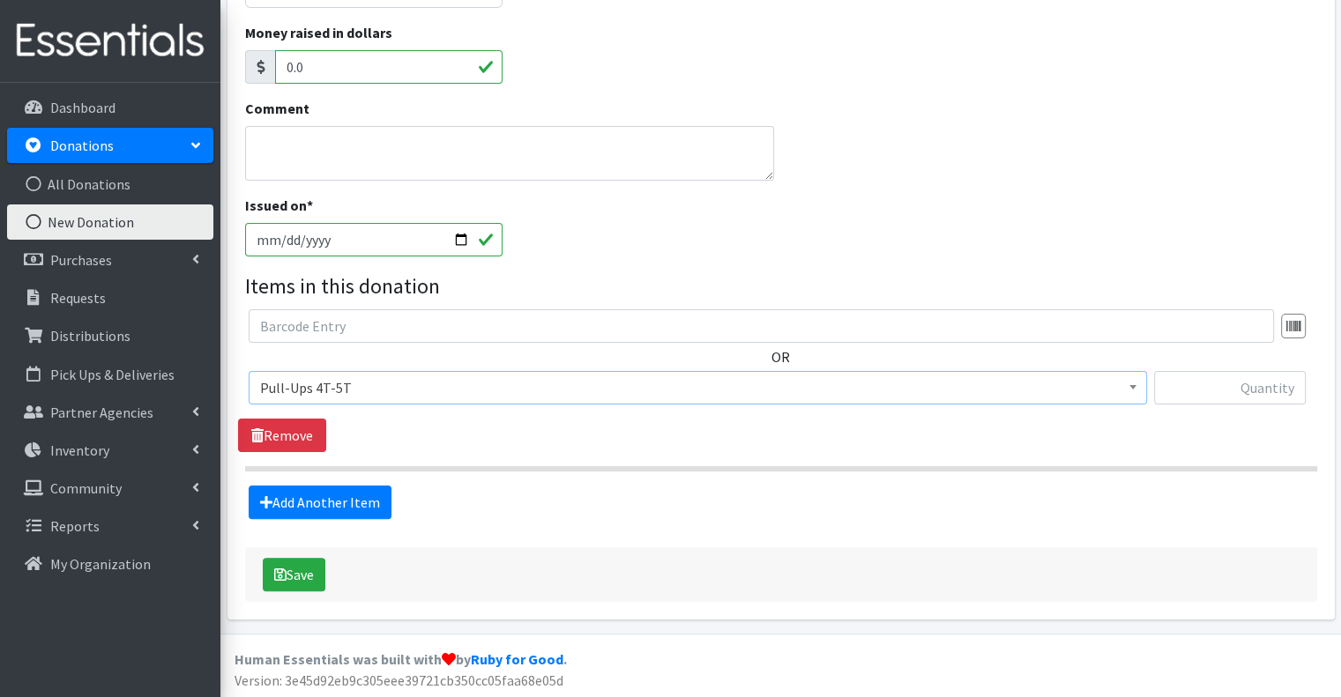
click at [341, 391] on span "Pull-Ups 4T-5T" at bounding box center [697, 388] width 875 height 25
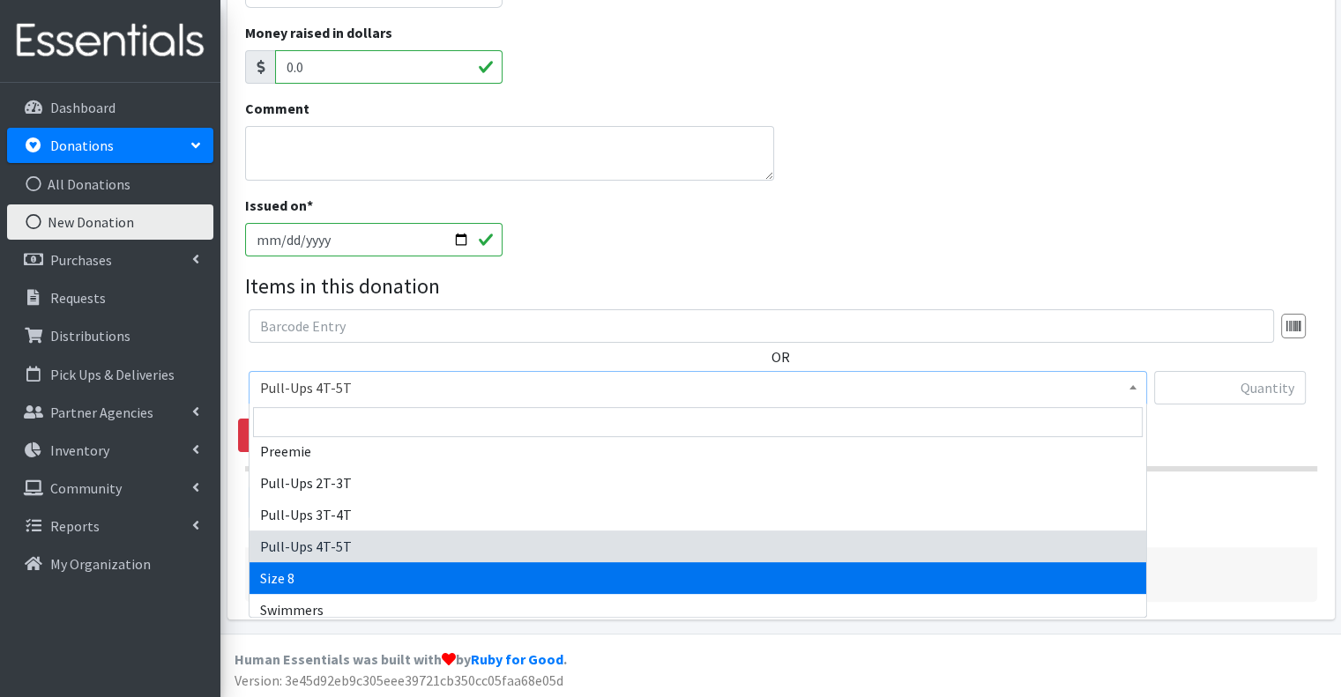
scroll to position [1129, 0]
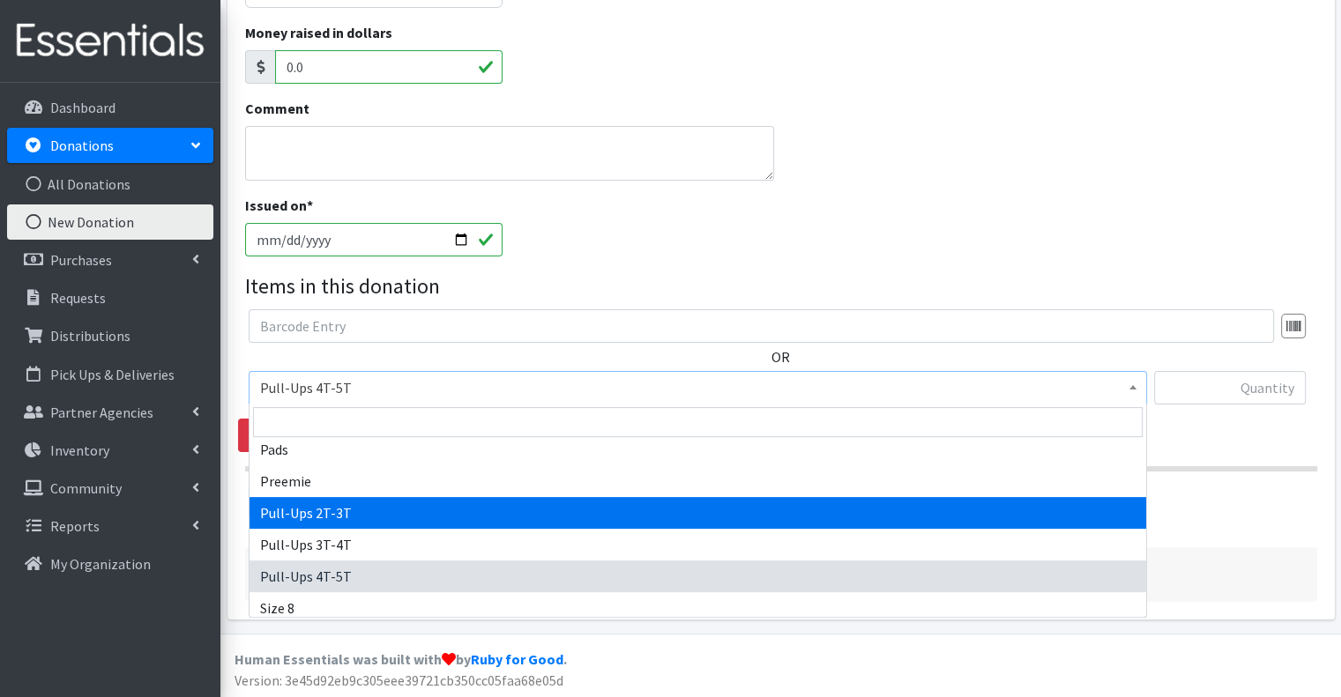
select select "2644"
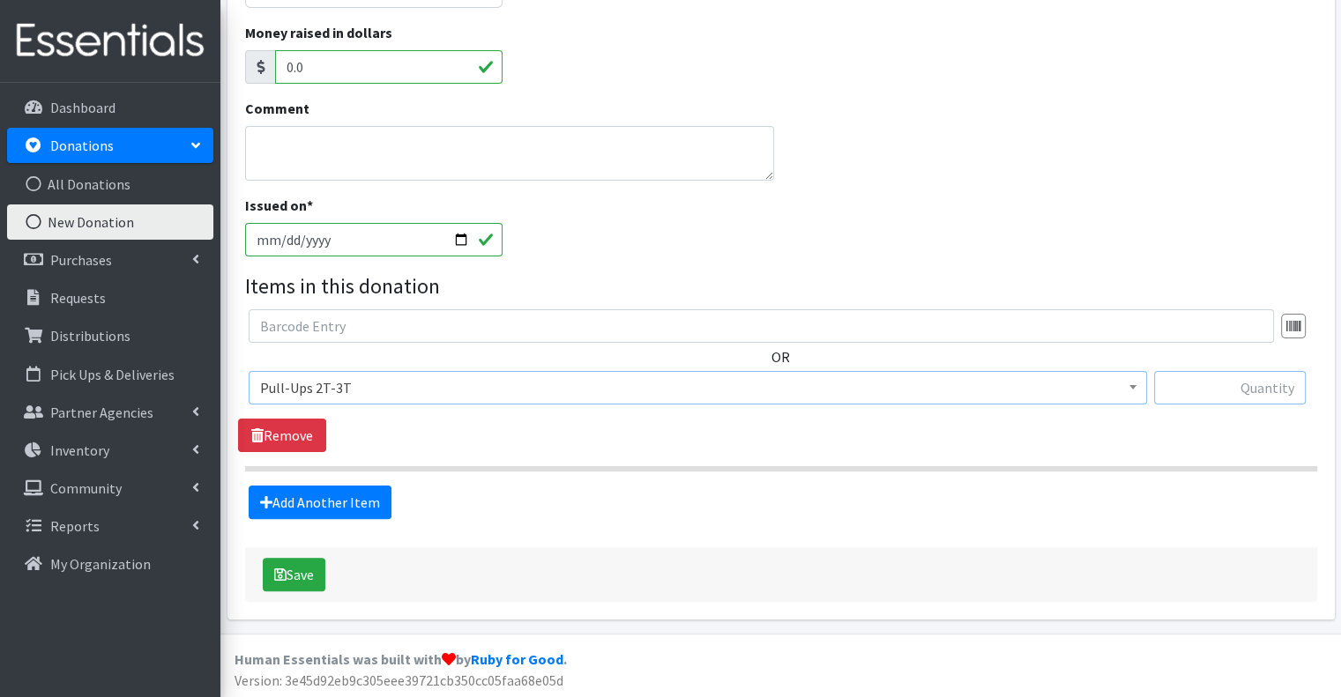
click at [1298, 395] on input "text" at bounding box center [1230, 388] width 152 height 34
type input "69"
click at [520, 520] on div "Source * Product Drive Manufacturer Donation Site Misc. Donation Donation Site …" at bounding box center [781, 199] width 1072 height 808
click at [293, 575] on button "Save" at bounding box center [294, 575] width 63 height 34
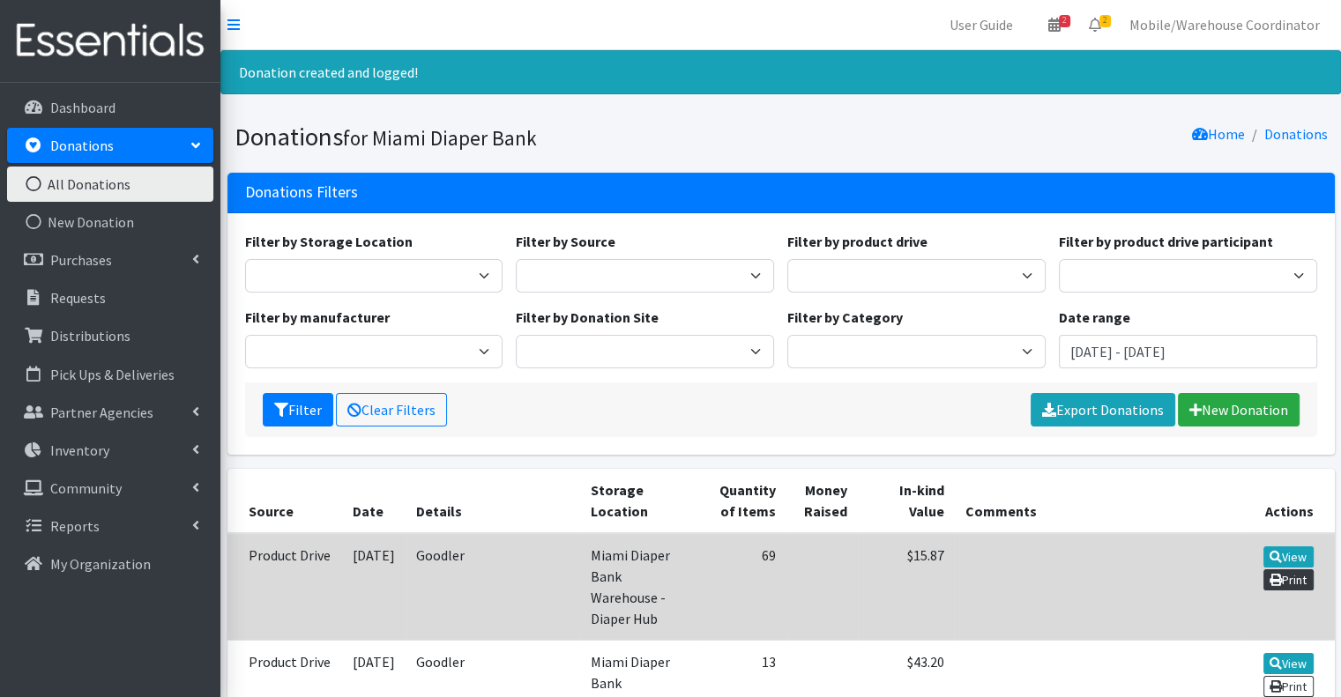
click at [1278, 585] on link "Print" at bounding box center [1288, 580] width 50 height 21
